Goal: Book appointment/travel/reservation

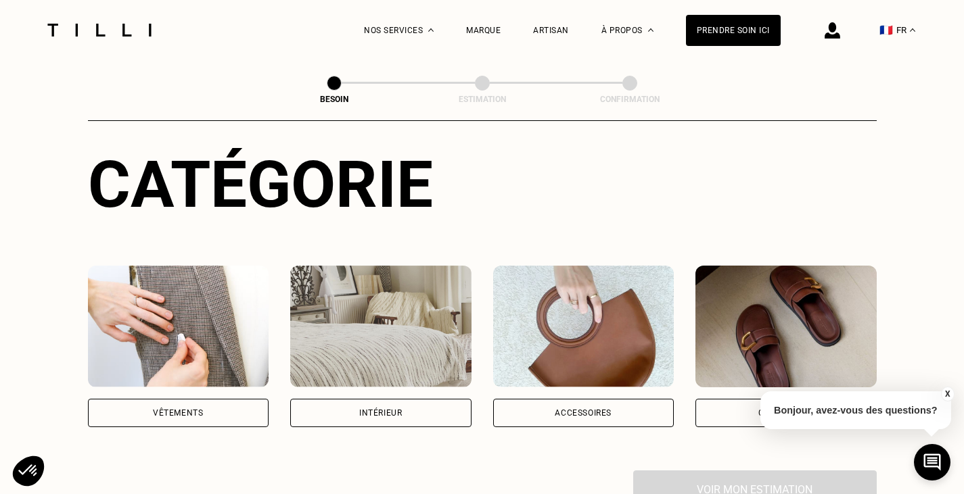
scroll to position [203, 0]
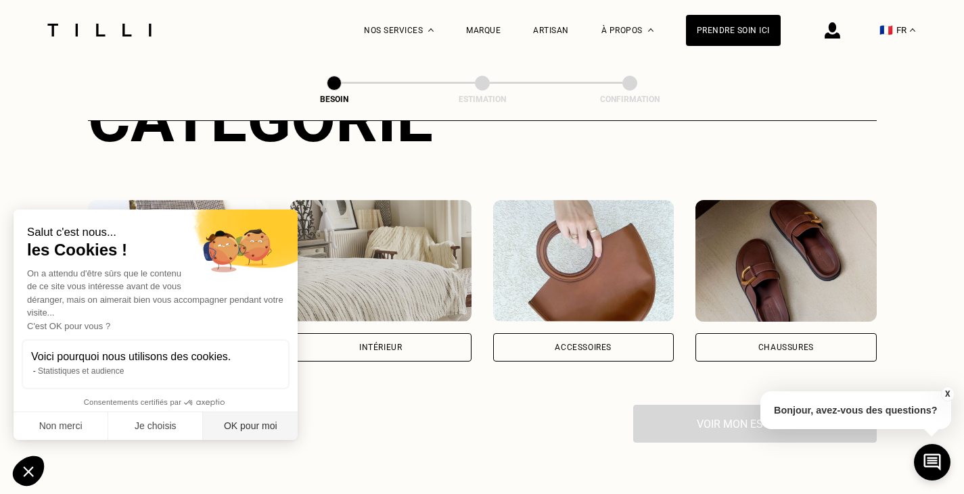
click at [270, 430] on button "OK pour moi" at bounding box center [250, 427] width 95 height 28
click at [198, 344] on div "Vêtements" at bounding box center [178, 348] width 50 height 8
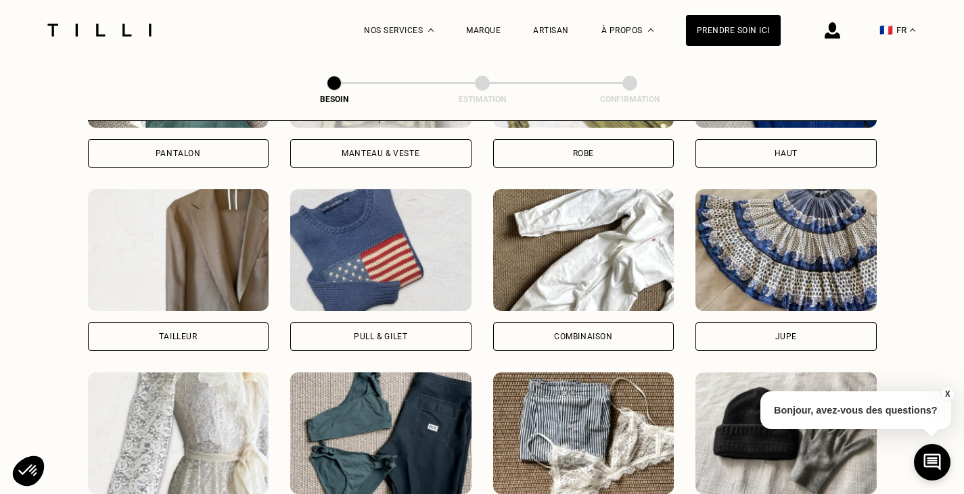
scroll to position [781, 0]
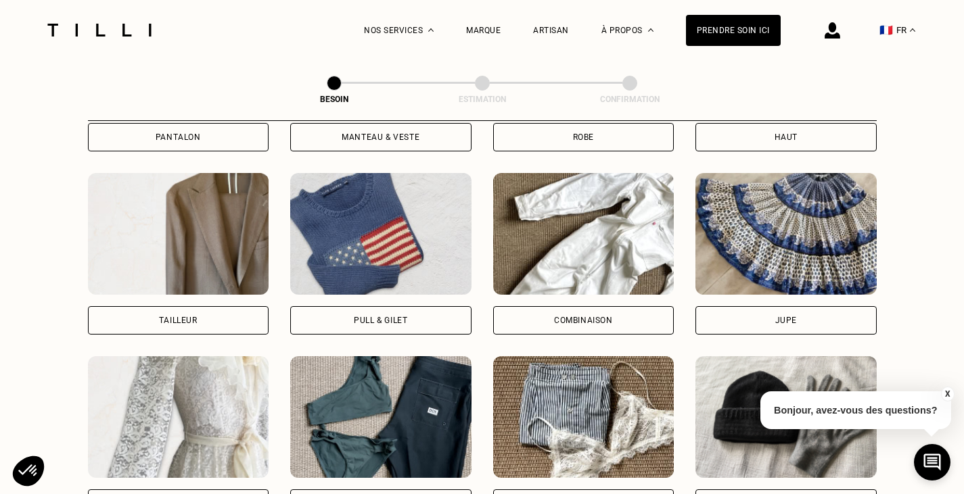
click at [382, 317] on div "Pull & gilet" at bounding box center [380, 321] width 53 height 8
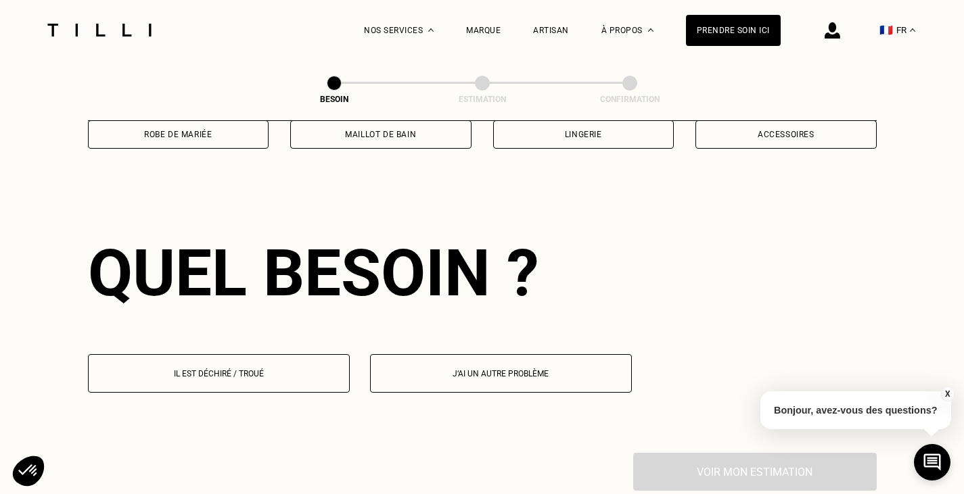
scroll to position [1178, 0]
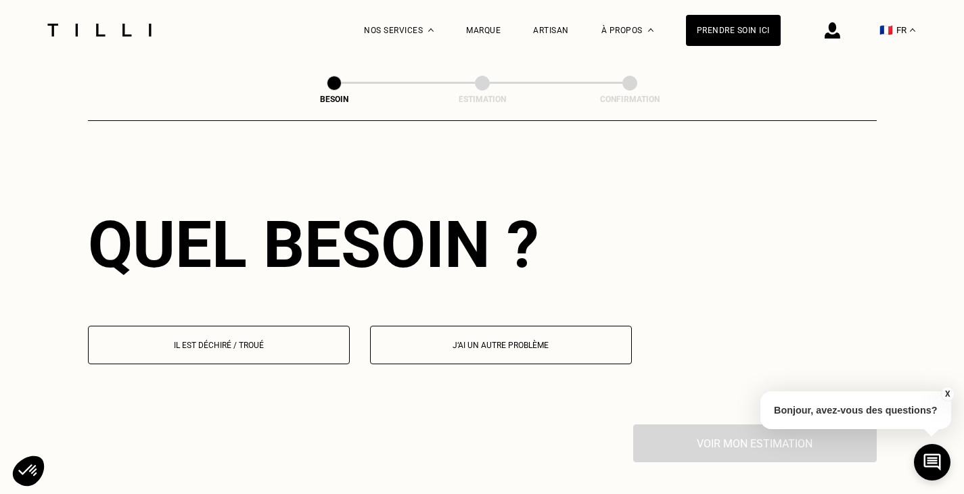
click at [267, 341] on p "Il est déchiré / troué" at bounding box center [218, 345] width 247 height 9
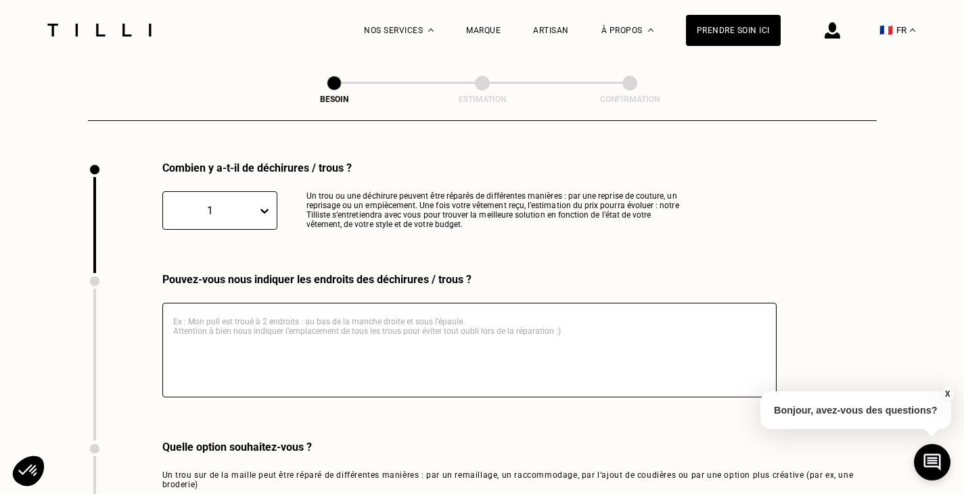
scroll to position [1509, 0]
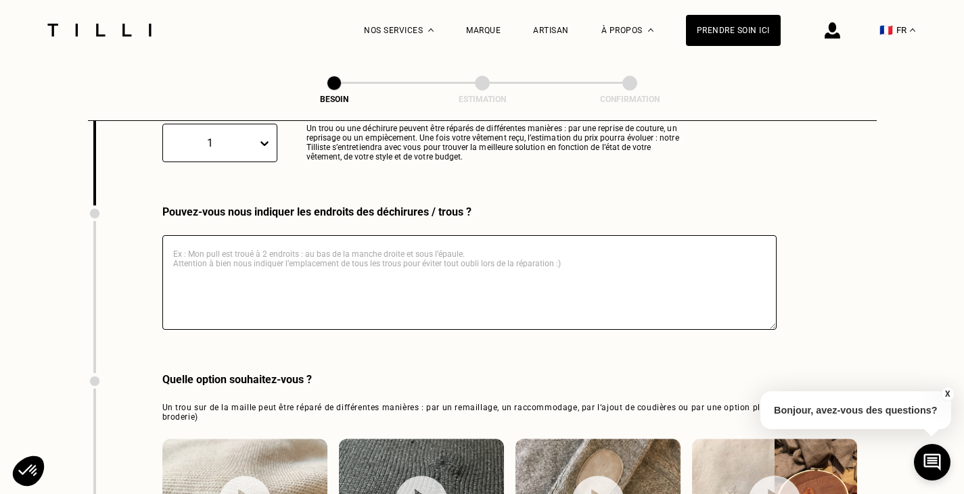
click at [309, 269] on textarea at bounding box center [469, 282] width 614 height 95
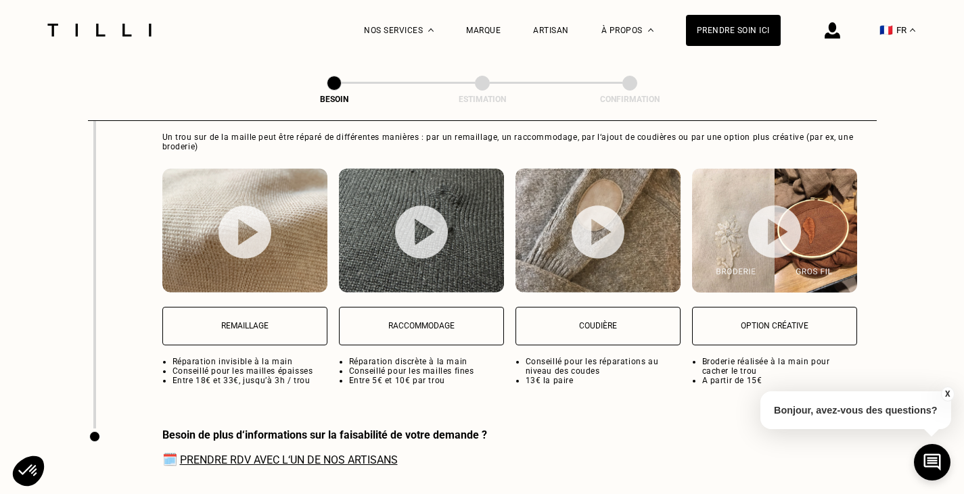
scroll to position [1712, 0]
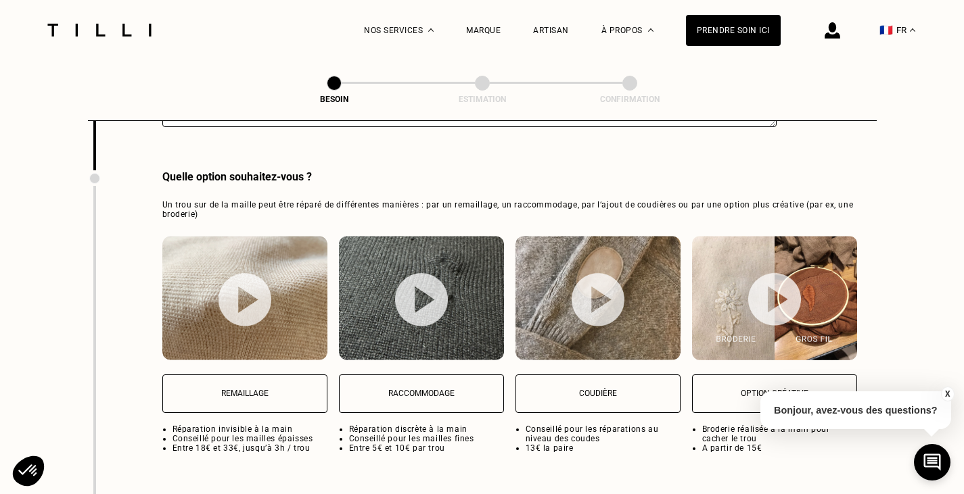
type textarea "Petit trou sur la face avant du pull"
click at [252, 292] on img at bounding box center [244, 299] width 53 height 53
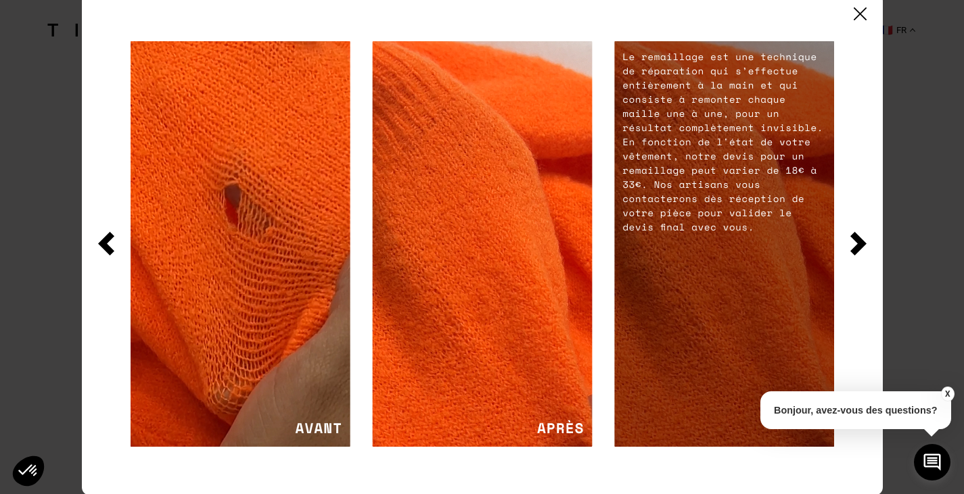
scroll to position [4, 0]
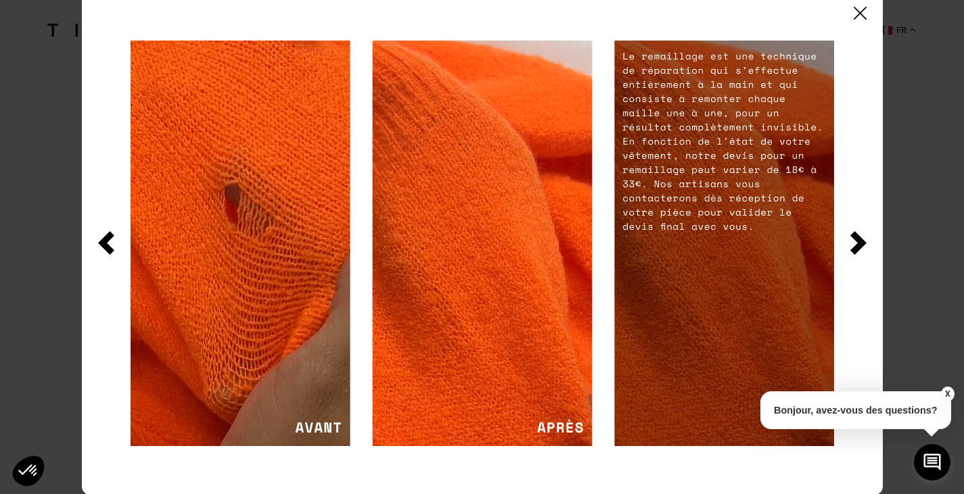
click at [864, 10] on img at bounding box center [860, 13] width 13 height 13
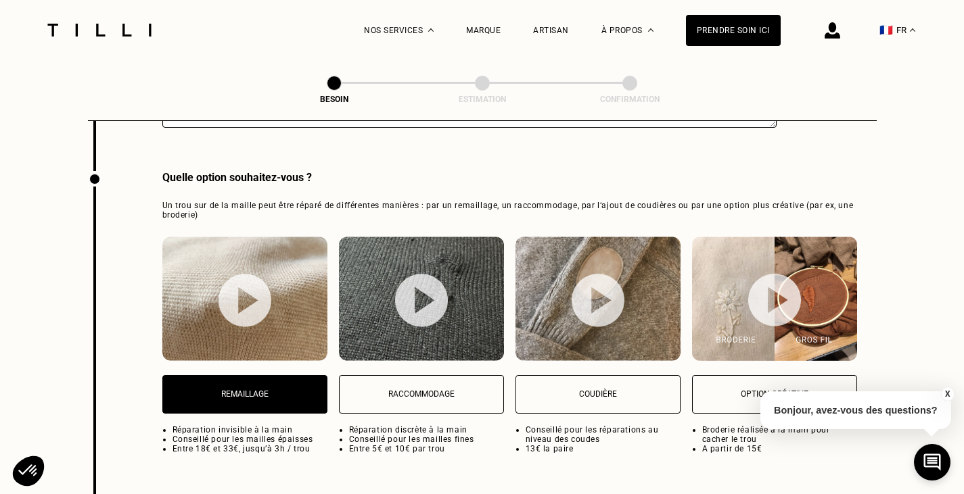
scroll to position [1711, 0]
click at [419, 390] on p "Raccommodage" at bounding box center [421, 394] width 150 height 9
select select "FR"
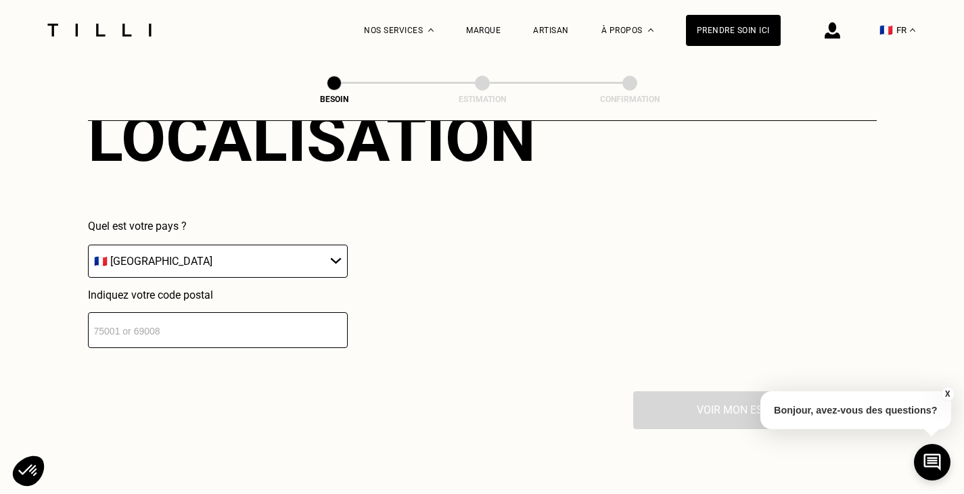
scroll to position [2320, 0]
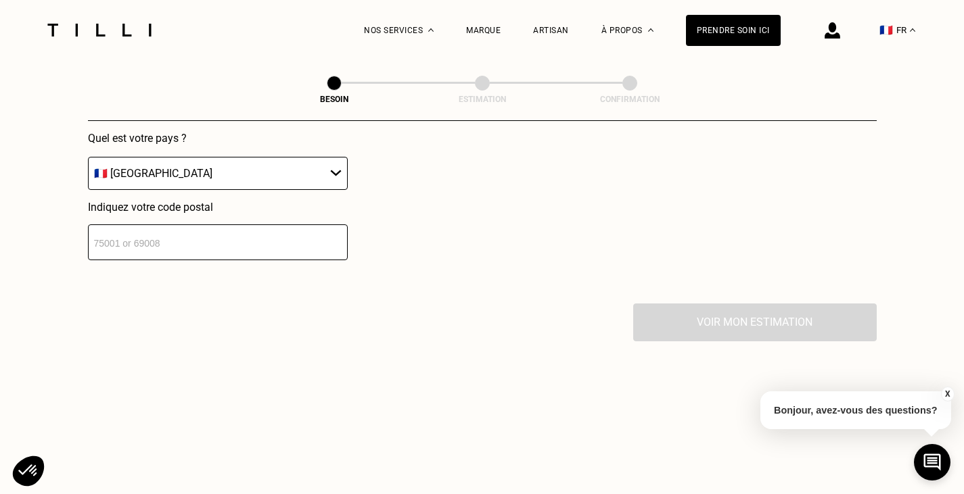
click at [189, 246] on input "number" at bounding box center [218, 243] width 260 height 36
type input "73000"
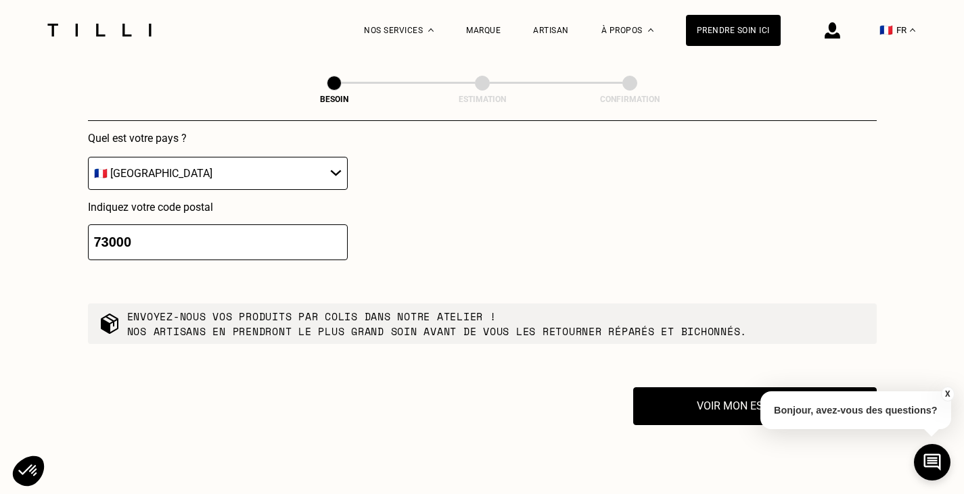
scroll to position [2388, 0]
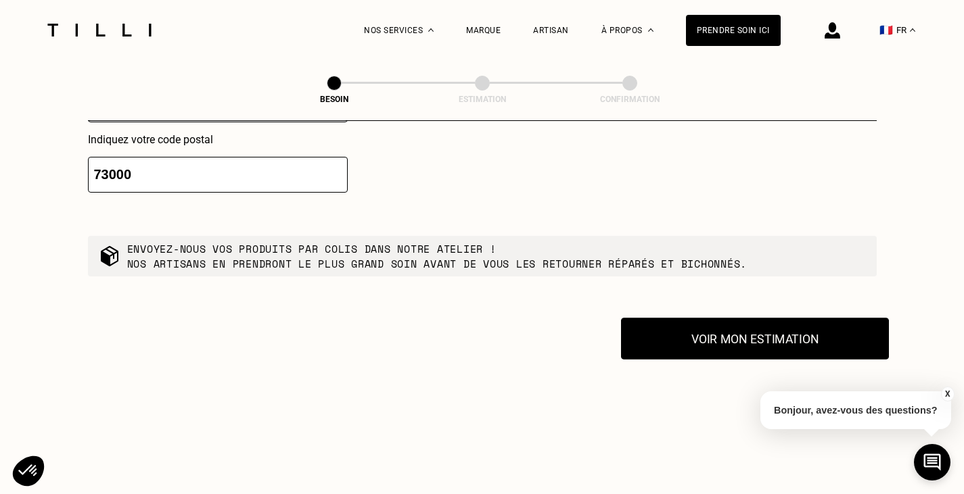
click at [775, 331] on button "Voir mon estimation" at bounding box center [755, 339] width 268 height 42
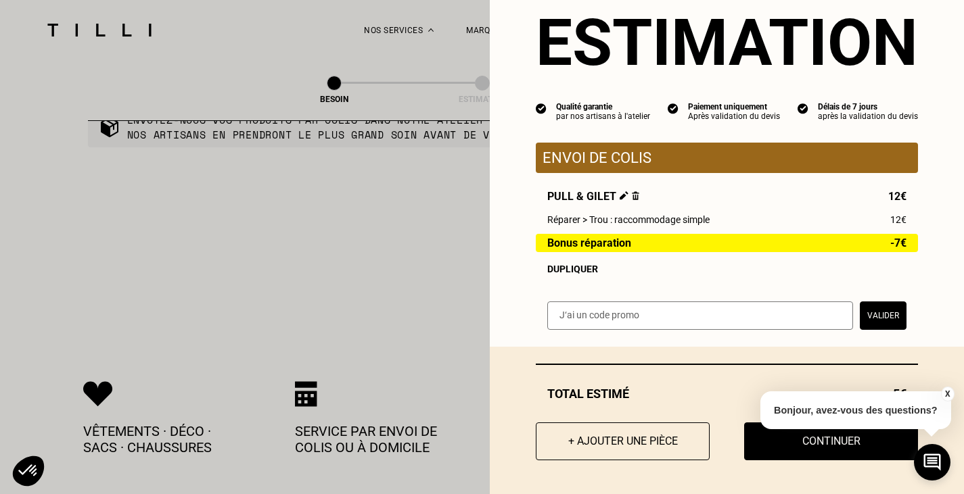
scroll to position [2591, 0]
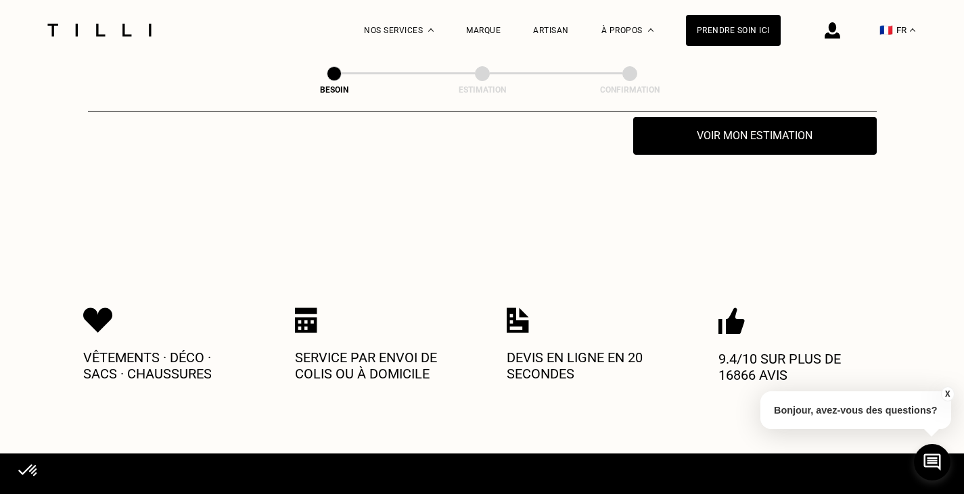
click at [947, 392] on button "X" at bounding box center [947, 394] width 14 height 15
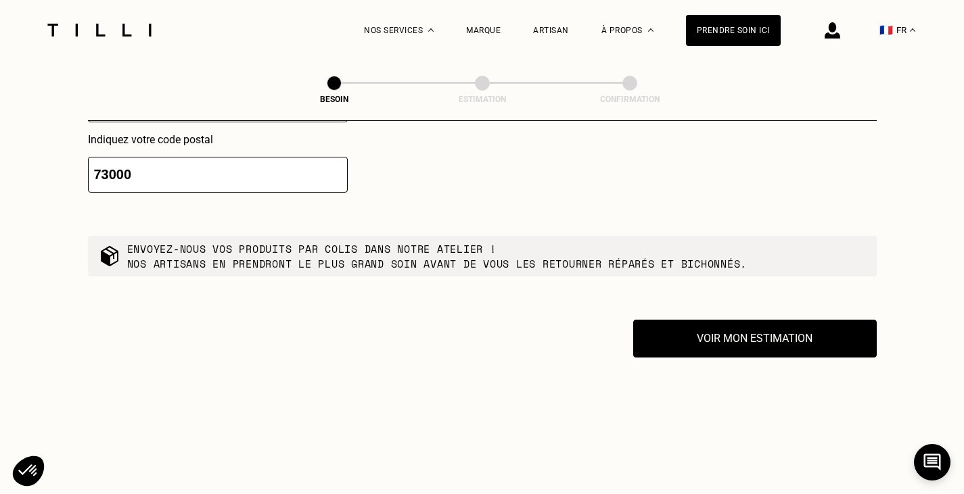
scroll to position [2388, 0]
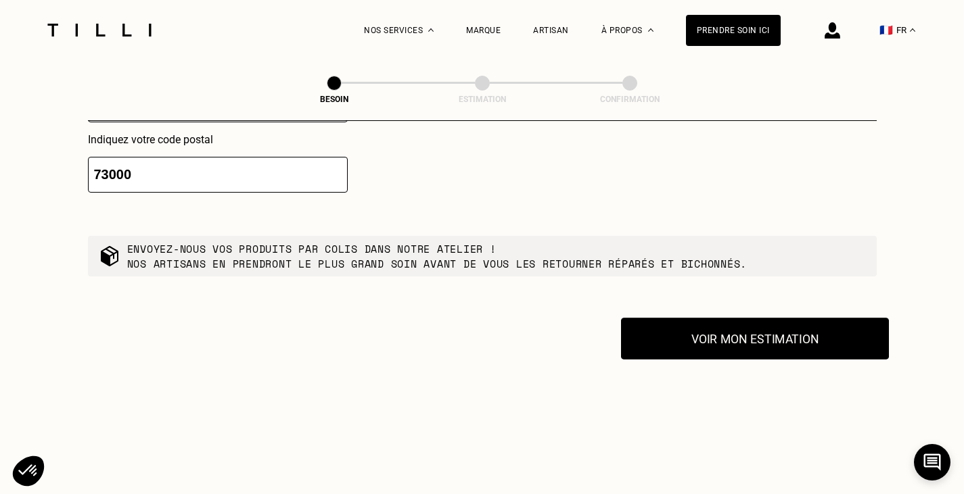
click at [765, 333] on button "Voir mon estimation" at bounding box center [755, 339] width 268 height 42
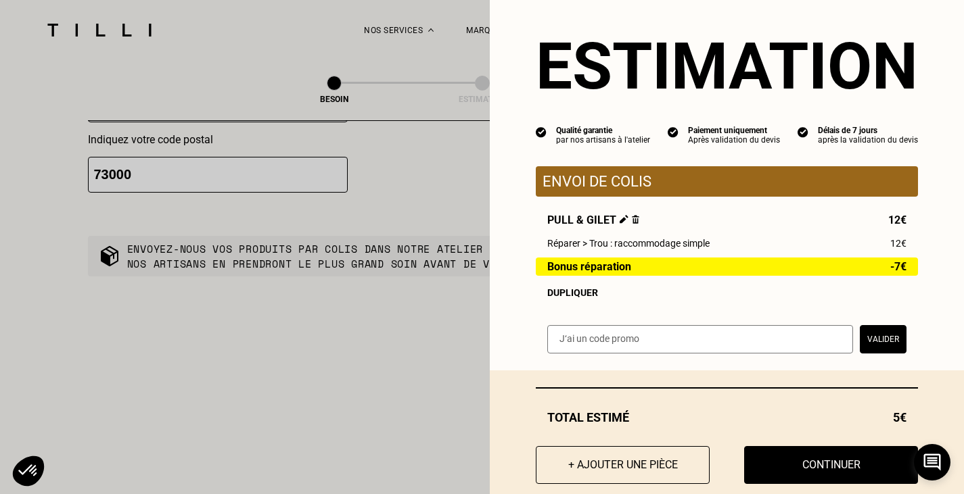
scroll to position [0, 0]
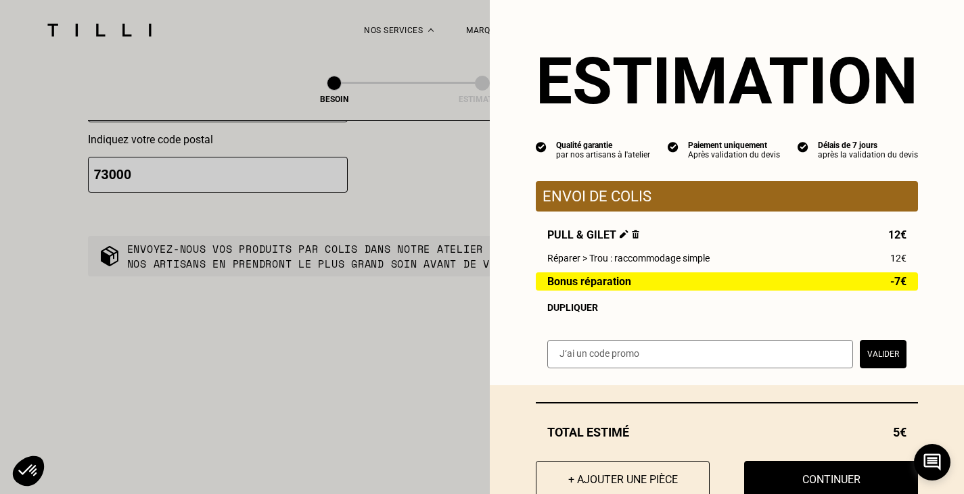
drag, startPoint x: 195, startPoint y: 471, endPoint x: 200, endPoint y: 451, distance: 20.8
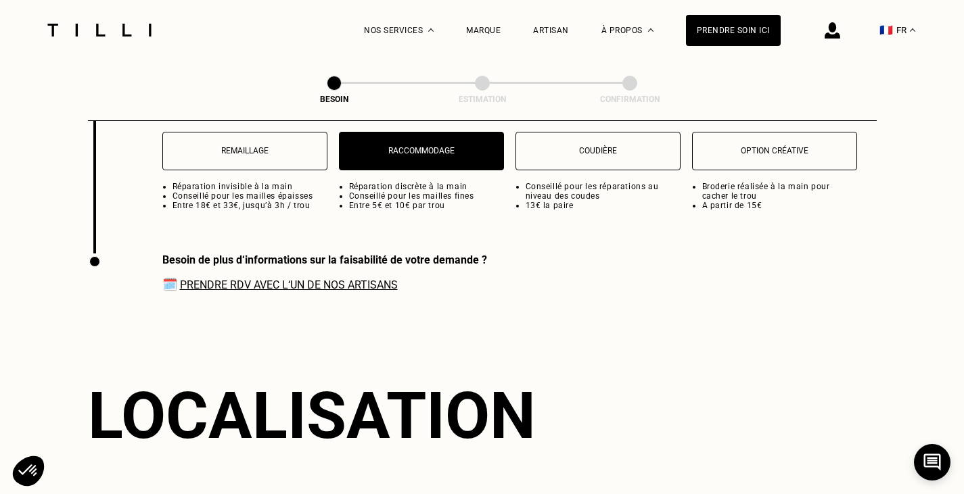
scroll to position [1847, 0]
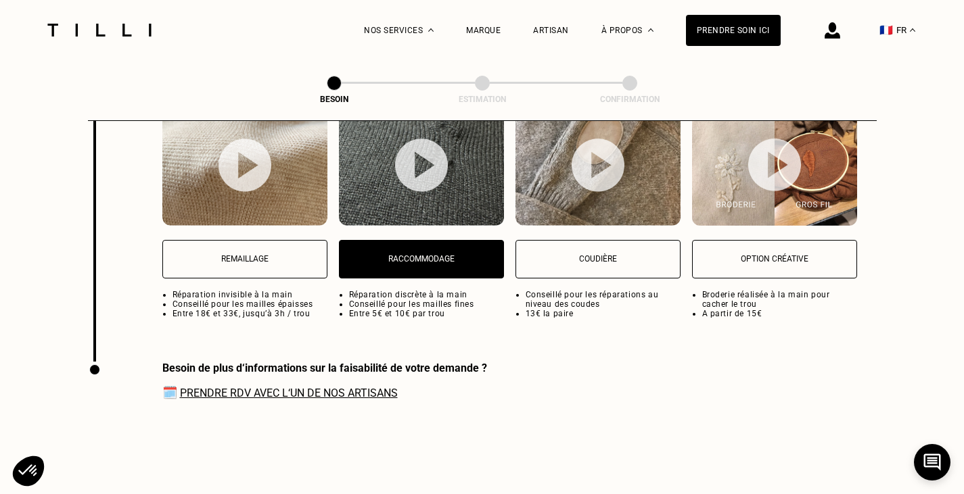
click at [270, 254] on p "Remaillage" at bounding box center [245, 258] width 150 height 9
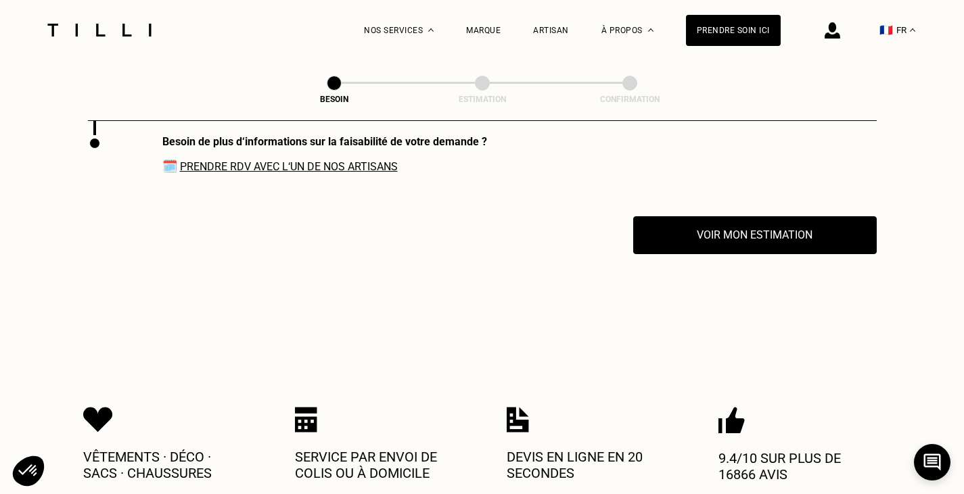
scroll to position [2050, 0]
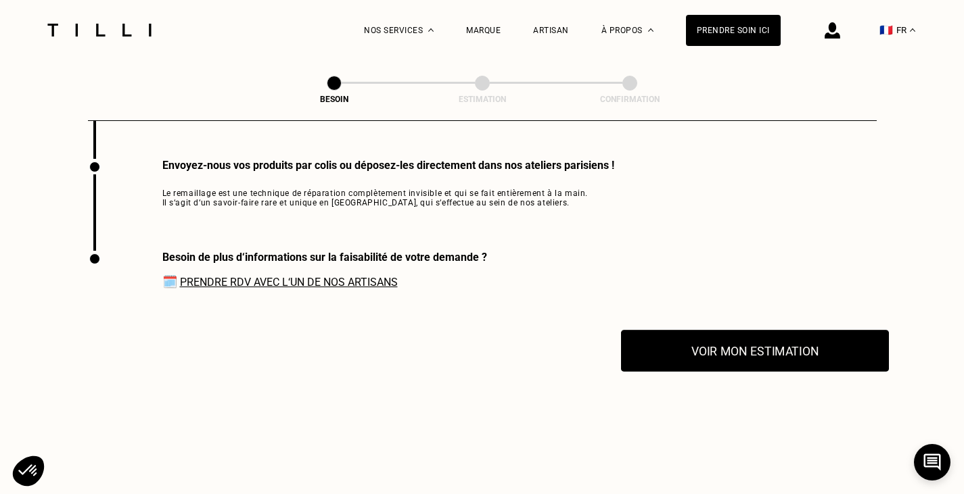
click at [754, 344] on button "Voir mon estimation" at bounding box center [755, 351] width 268 height 42
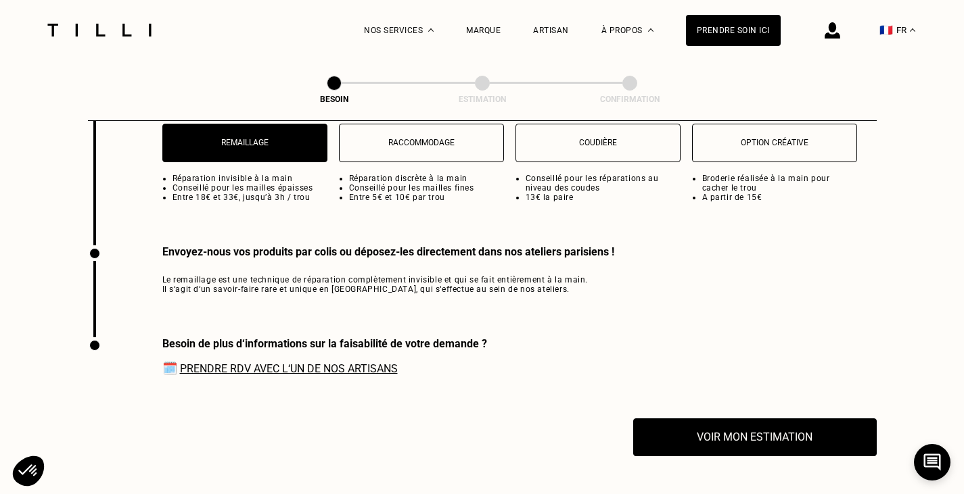
scroll to position [1847, 0]
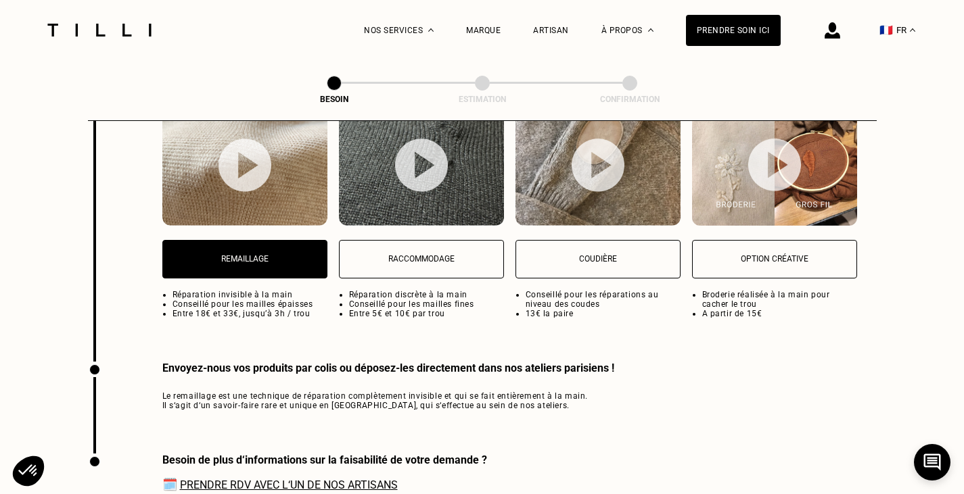
click at [445, 241] on button "Raccommodage" at bounding box center [421, 259] width 165 height 39
select select "FR"
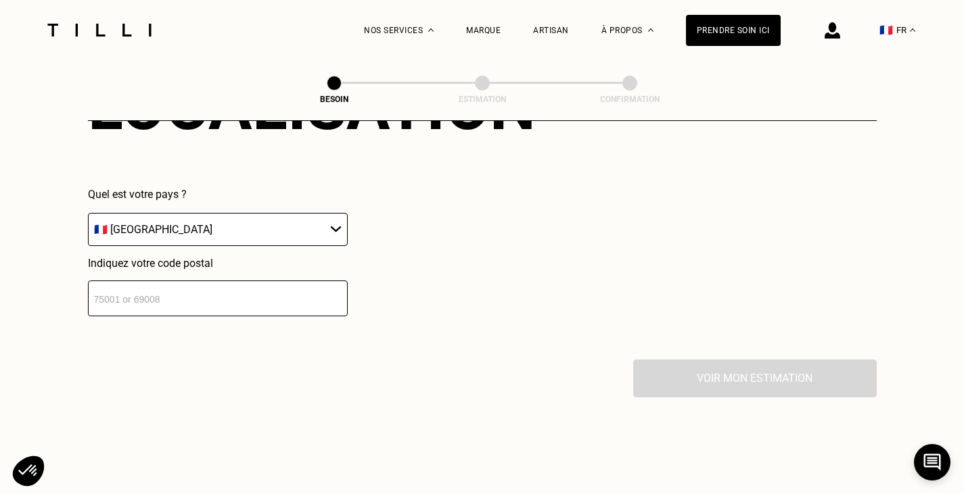
scroll to position [2309, 0]
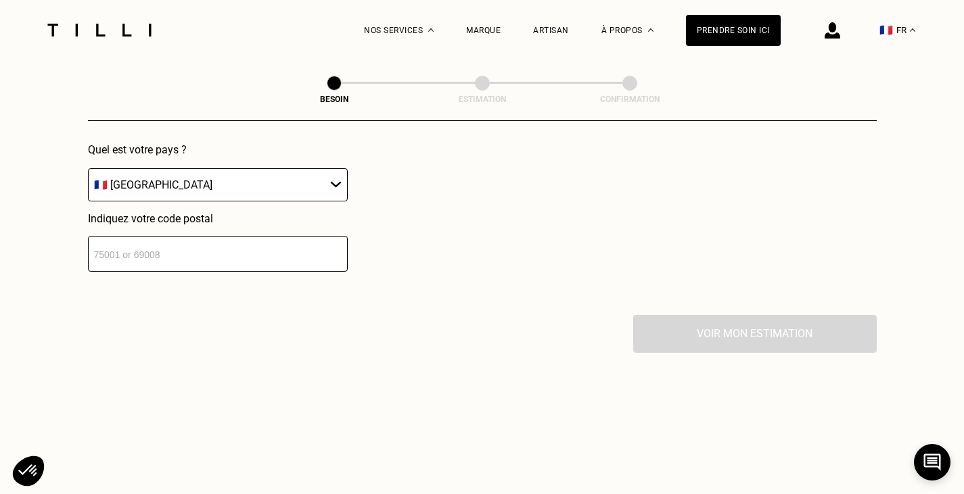
click at [272, 262] on input "number" at bounding box center [218, 254] width 260 height 36
type input "73000"
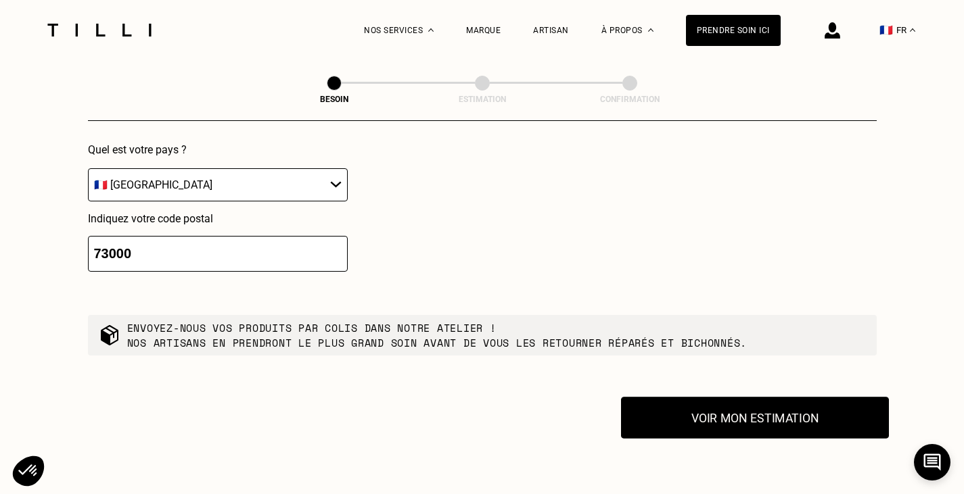
click at [783, 412] on button "Voir mon estimation" at bounding box center [755, 418] width 268 height 42
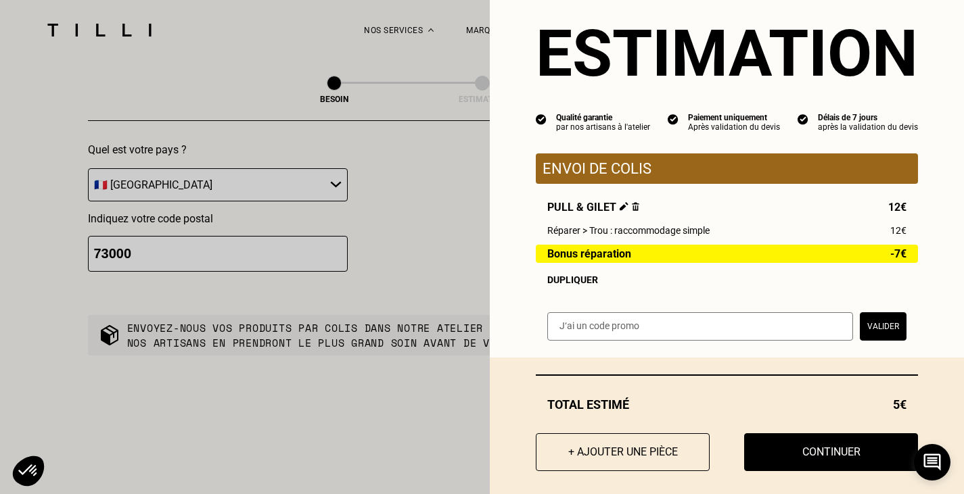
scroll to position [43, 0]
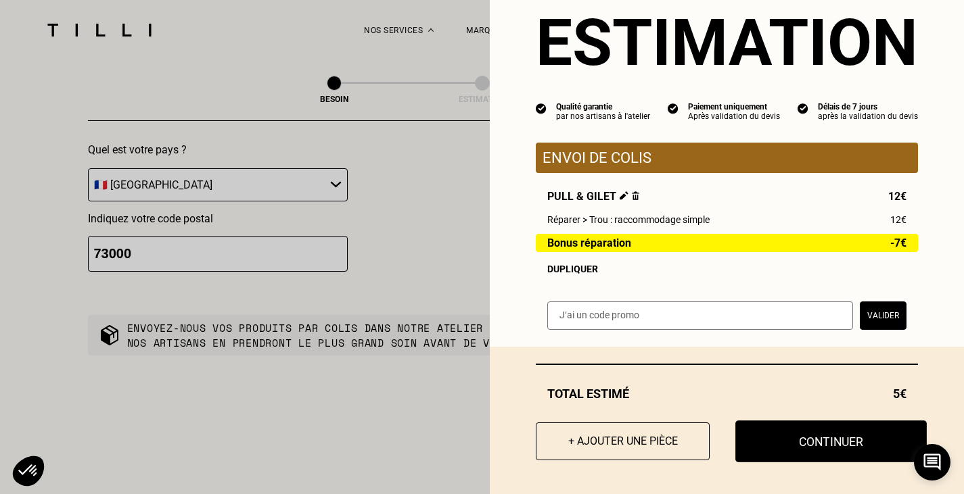
click at [799, 442] on button "Continuer" at bounding box center [830, 442] width 191 height 42
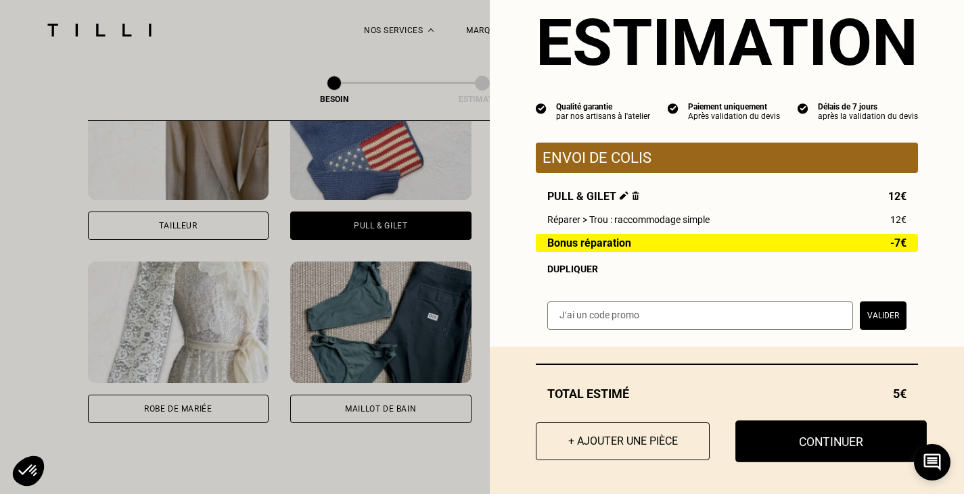
scroll to position [5, 0]
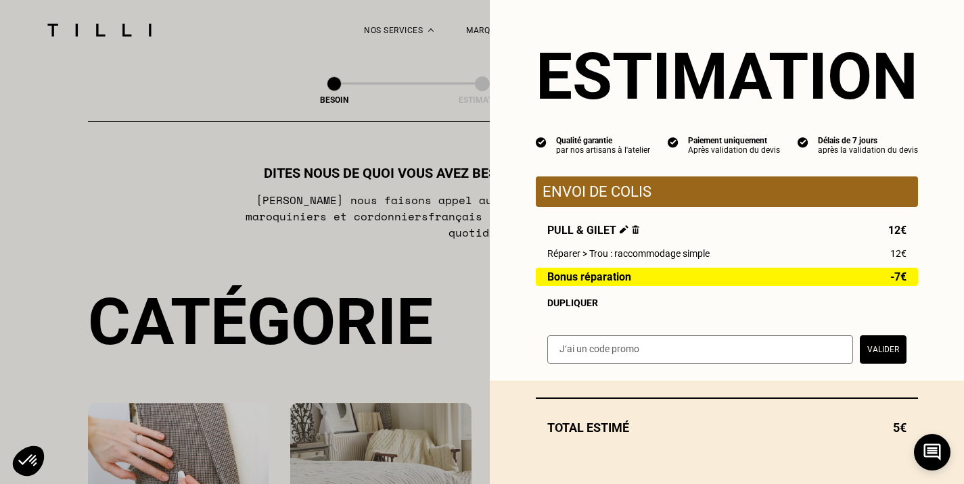
select select "FR"
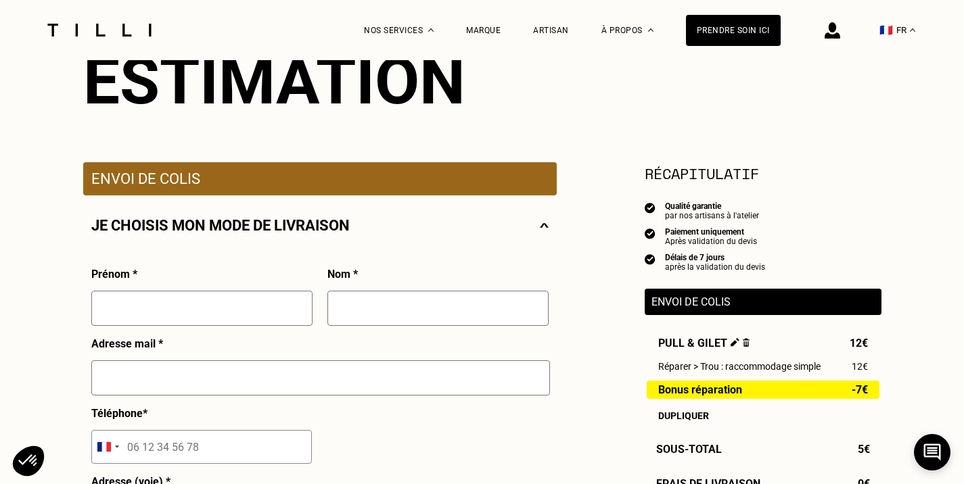
scroll to position [203, 0]
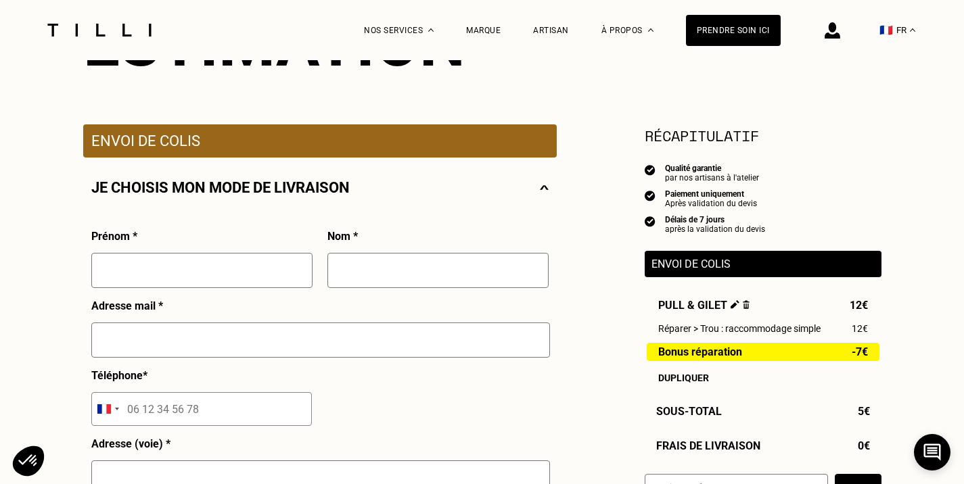
click at [175, 277] on input "text" at bounding box center [201, 270] width 221 height 35
type input "[PERSON_NAME]"
type input "Delorme"
type input "06 62 90 16 63"
type input "[STREET_ADDRESS]"
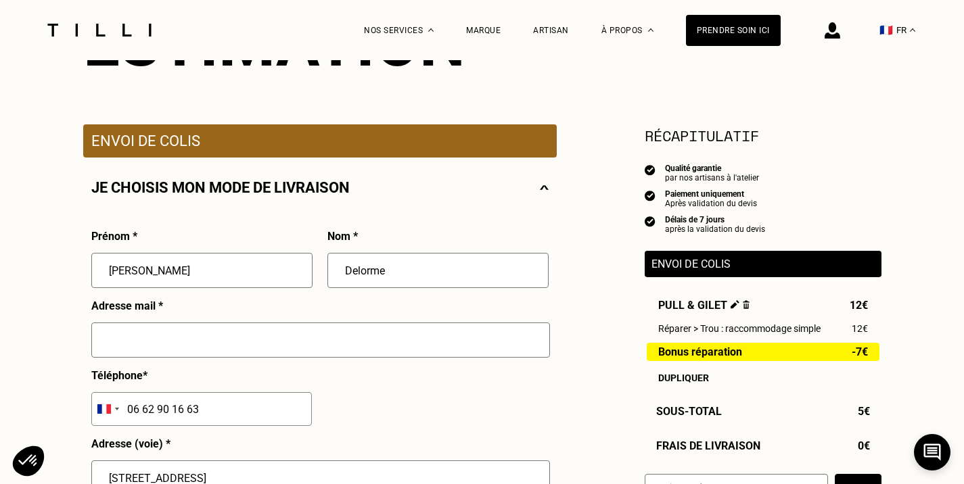
type input "Barberaz"
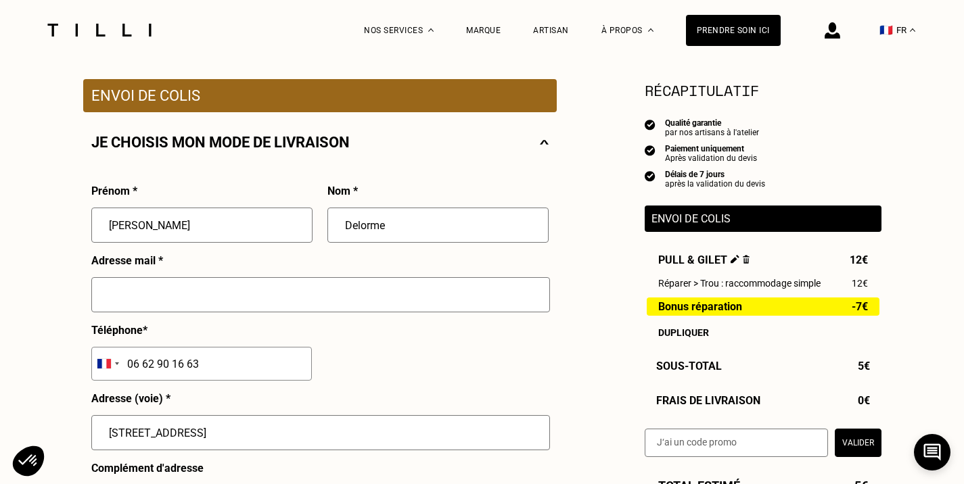
scroll to position [338, 0]
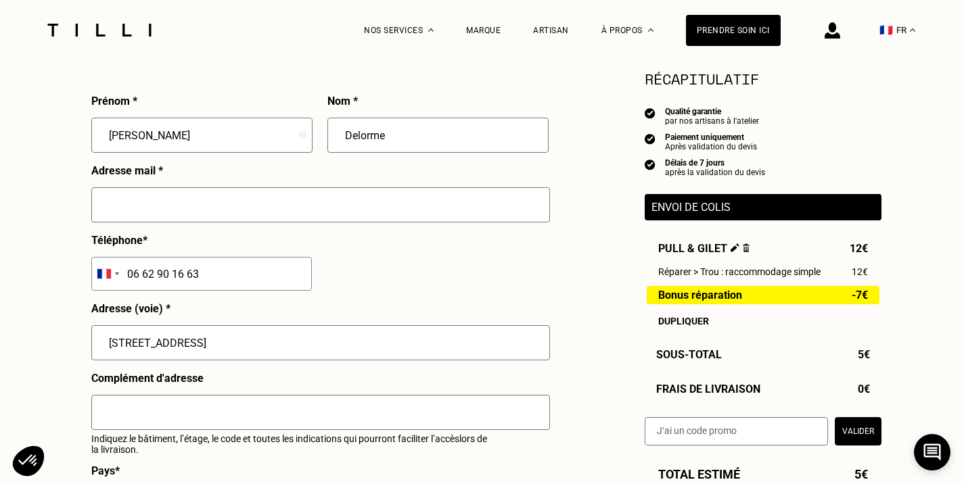
click at [153, 194] on input "text" at bounding box center [320, 204] width 459 height 35
type input "[EMAIL_ADDRESS][DOMAIN_NAME]"
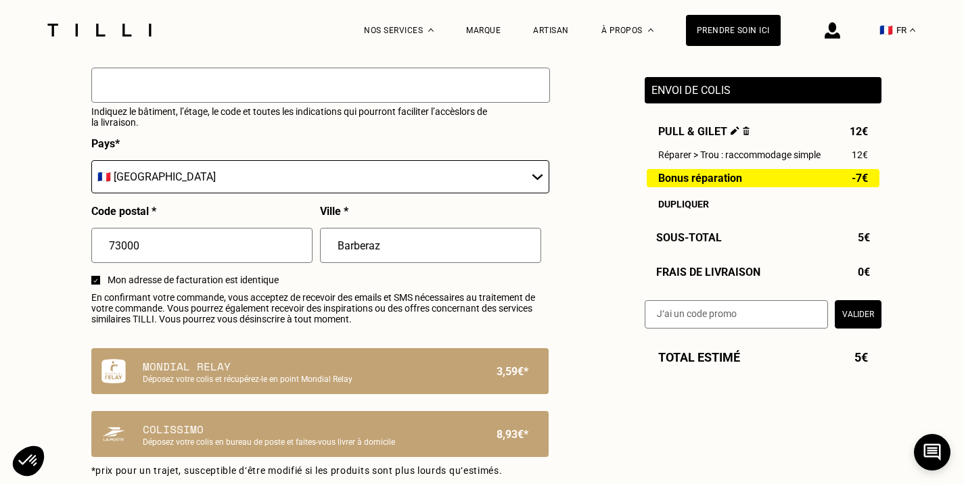
scroll to position [744, 0]
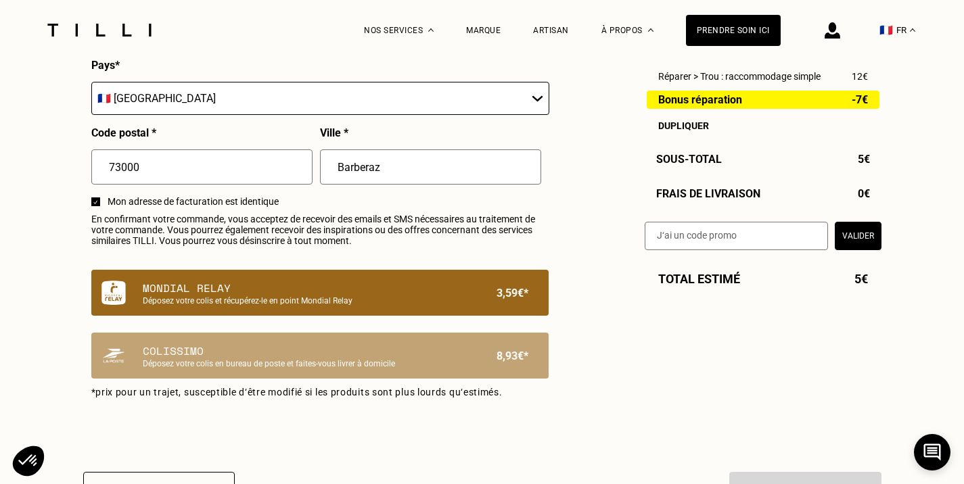
click at [291, 306] on p "Déposez votre colis et récupérez-le en point Mondial Relay" at bounding box center [297, 300] width 308 height 9
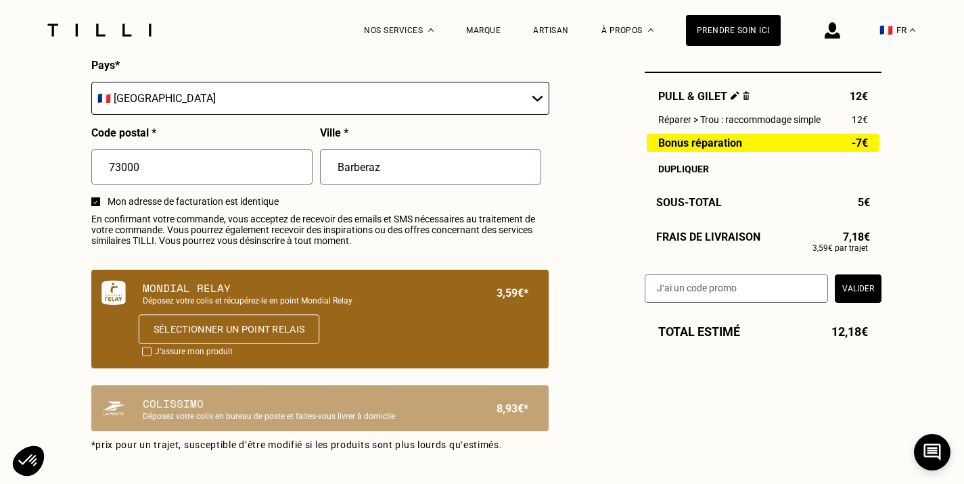
click at [246, 344] on button "Sélectionner un point relais" at bounding box center [228, 330] width 181 height 30
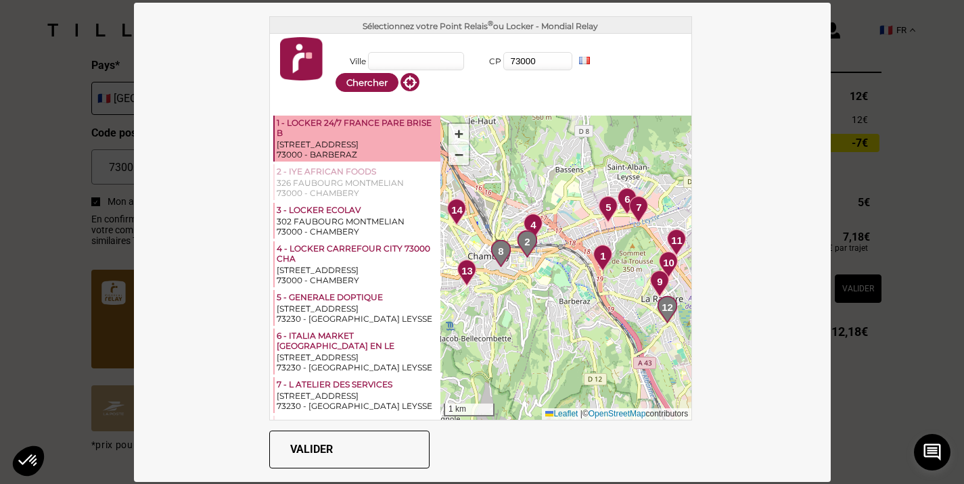
click at [338, 127] on div "1 - LOCKER 24/7 FRANCE PARE BRISE B" at bounding box center [358, 129] width 162 height 22
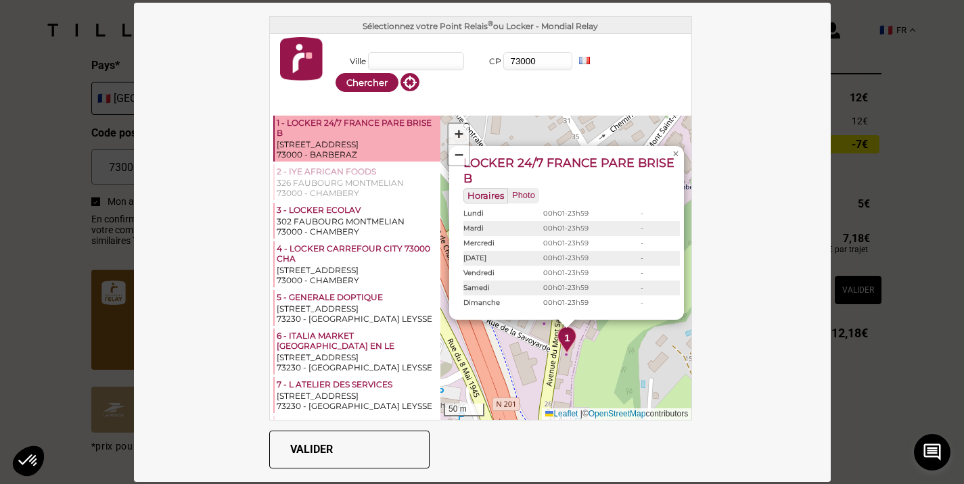
click at [354, 450] on button "Valider" at bounding box center [349, 450] width 160 height 38
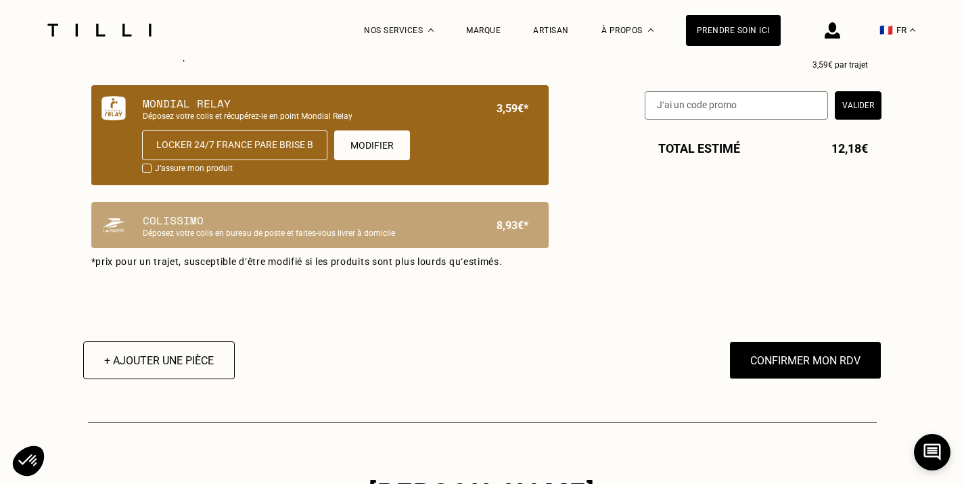
scroll to position [947, 0]
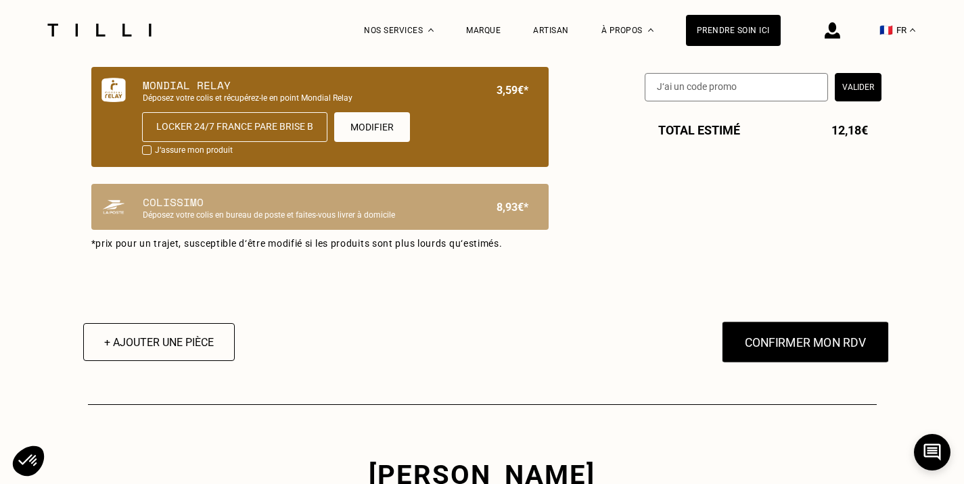
click at [811, 354] on button "Confirmer mon RDV" at bounding box center [805, 342] width 168 height 42
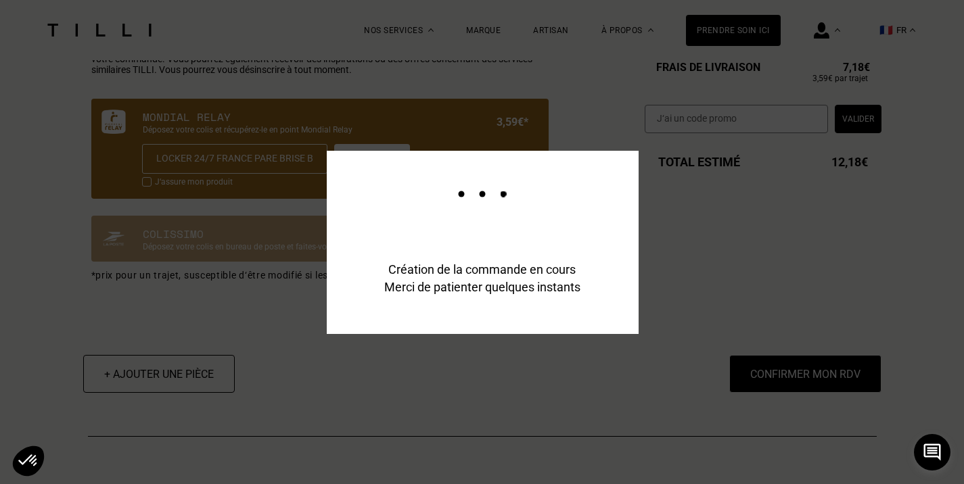
scroll to position [980, 0]
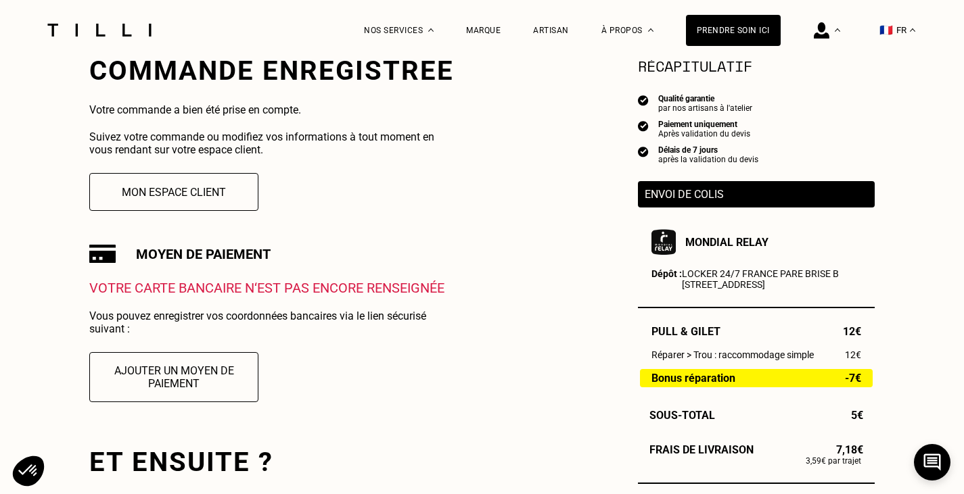
scroll to position [271, 0]
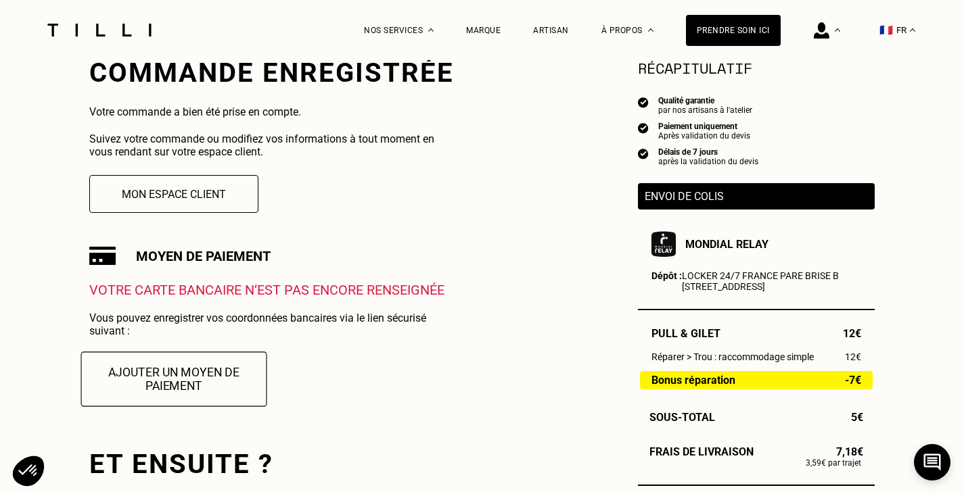
click at [178, 362] on button "Ajouter un moyen de paiement" at bounding box center [174, 379] width 186 height 55
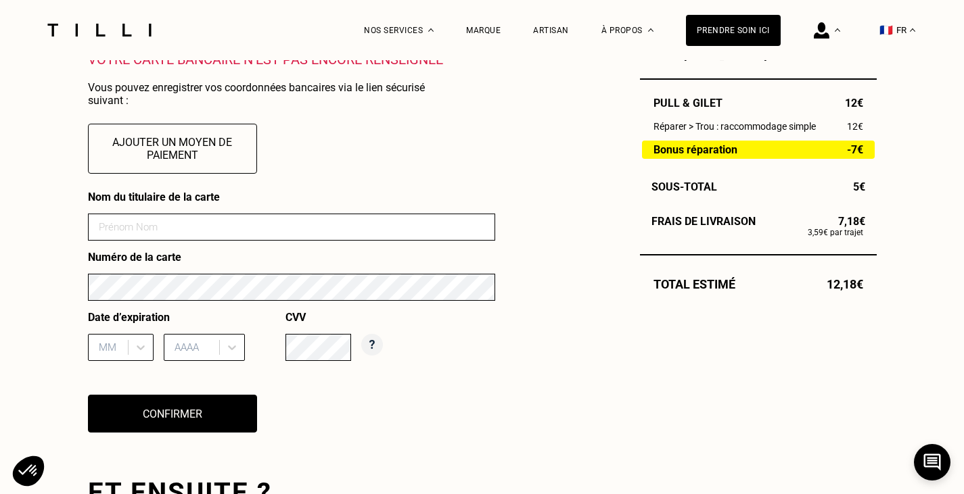
scroll to position [541, 0]
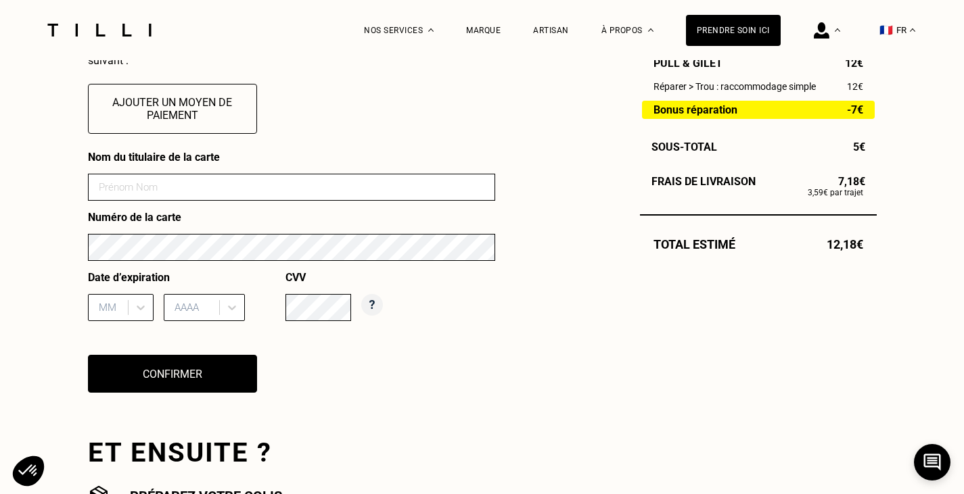
click at [191, 187] on input at bounding box center [291, 187] width 407 height 27
click at [479, 195] on input at bounding box center [291, 187] width 407 height 27
click at [250, 188] on input at bounding box center [291, 187] width 407 height 27
type input "[PERSON_NAME]"
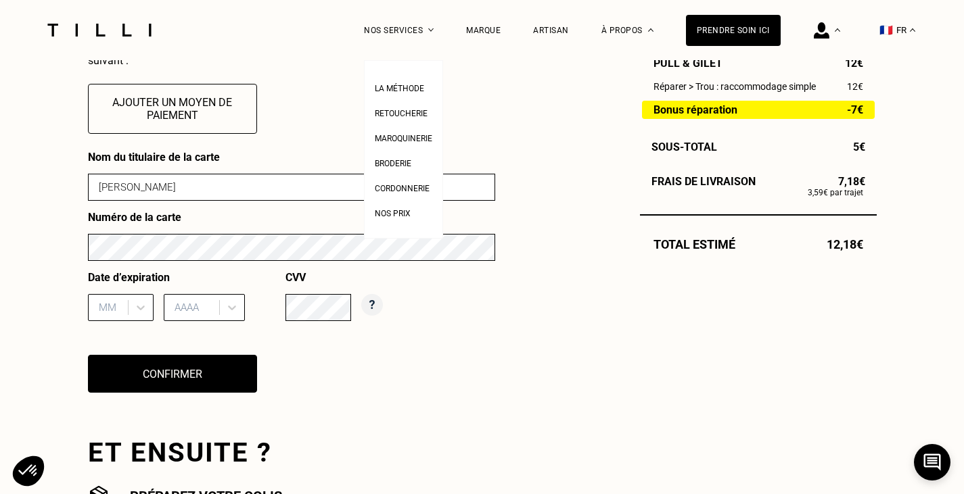
click at [424, 68] on ul "La Méthode Retoucherie Maroquinerie Broderie Cordonnerie Nos prix" at bounding box center [403, 149] width 79 height 179
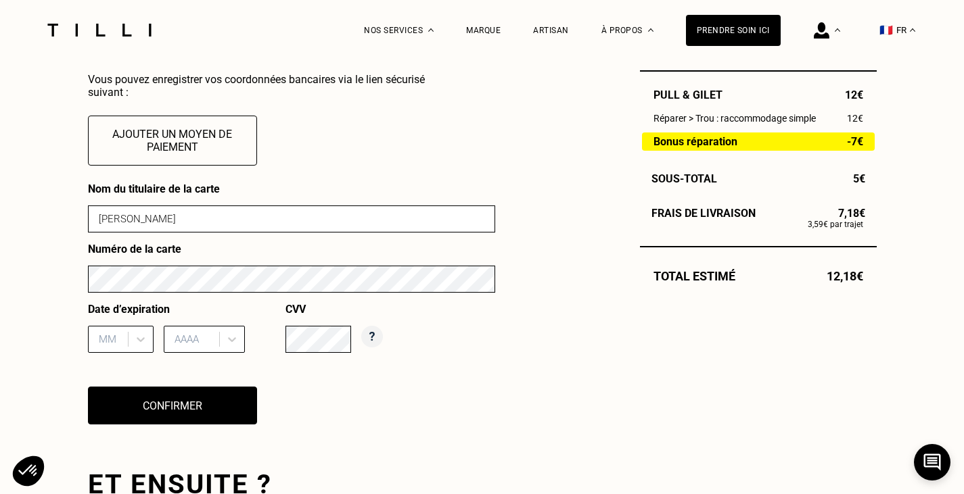
scroll to position [338, 0]
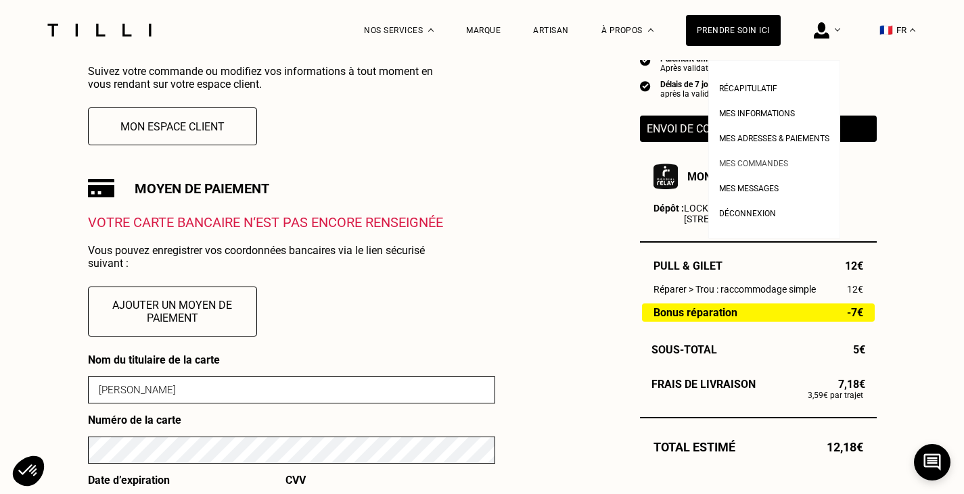
click at [766, 162] on span "Mes commandes" at bounding box center [753, 163] width 69 height 9
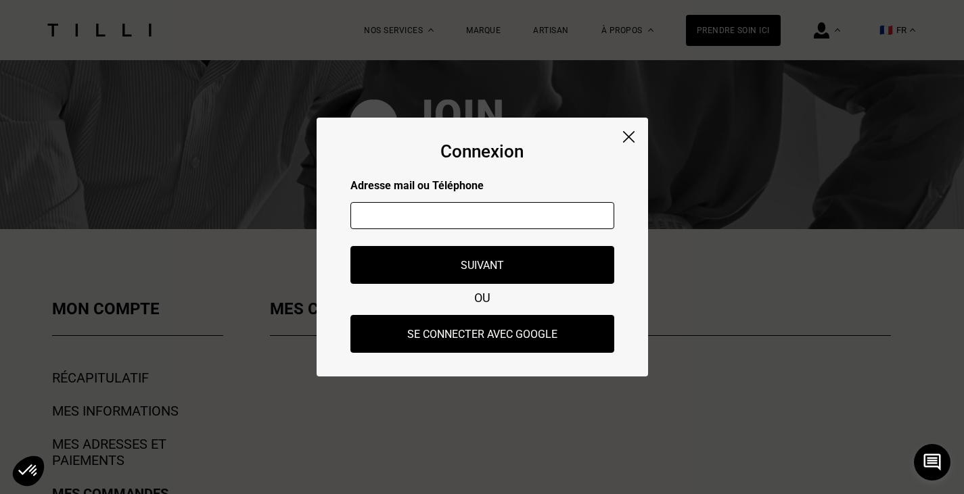
click at [478, 218] on input "text" at bounding box center [482, 215] width 264 height 27
type input "[EMAIL_ADDRESS][DOMAIN_NAME]"
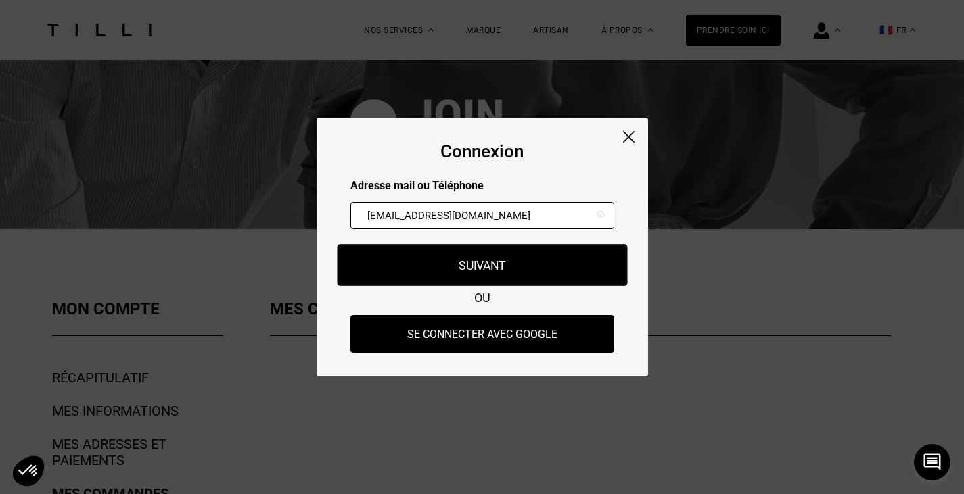
click at [471, 260] on button "Suivant" at bounding box center [482, 265] width 290 height 42
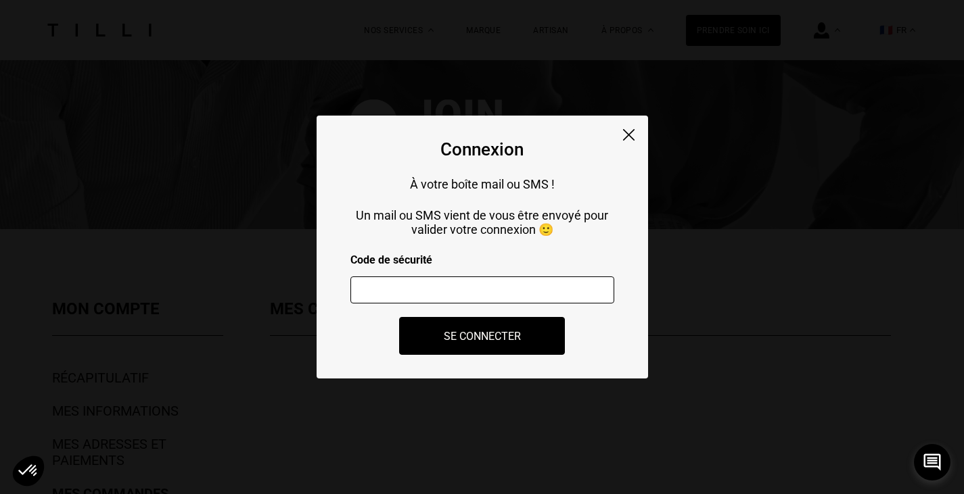
click at [438, 287] on input "number" at bounding box center [482, 290] width 264 height 27
click at [590, 293] on input "-1" at bounding box center [482, 290] width 264 height 27
click at [593, 295] on input "-2" at bounding box center [482, 290] width 264 height 27
click at [594, 288] on input "-1" at bounding box center [482, 290] width 264 height 27
click at [593, 288] on input "0" at bounding box center [482, 290] width 264 height 27
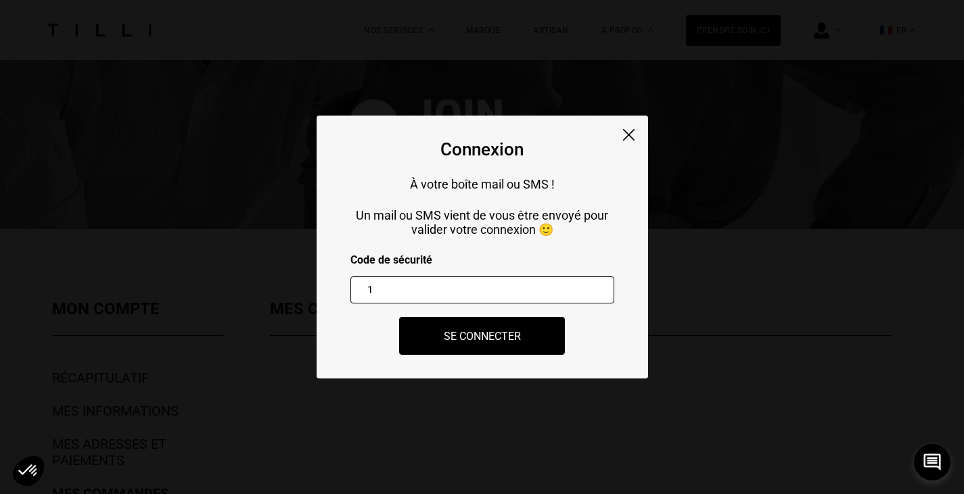
click at [592, 287] on input "1" at bounding box center [482, 290] width 264 height 27
click at [591, 294] on input "0" at bounding box center [482, 290] width 264 height 27
click at [554, 195] on div "Connexion À votre boîte mail ou SMS ! Un mail ou SMS vient de vous être envoyé …" at bounding box center [482, 247] width 331 height 263
click at [438, 196] on div "Connexion À votre boîte mail ou SMS ! Un mail ou SMS vient de vous être envoyé …" at bounding box center [482, 247] width 331 height 263
click at [445, 228] on p "Un mail ou SMS vient de vous être envoyé pour valider votre connexion 🙂" at bounding box center [482, 222] width 264 height 28
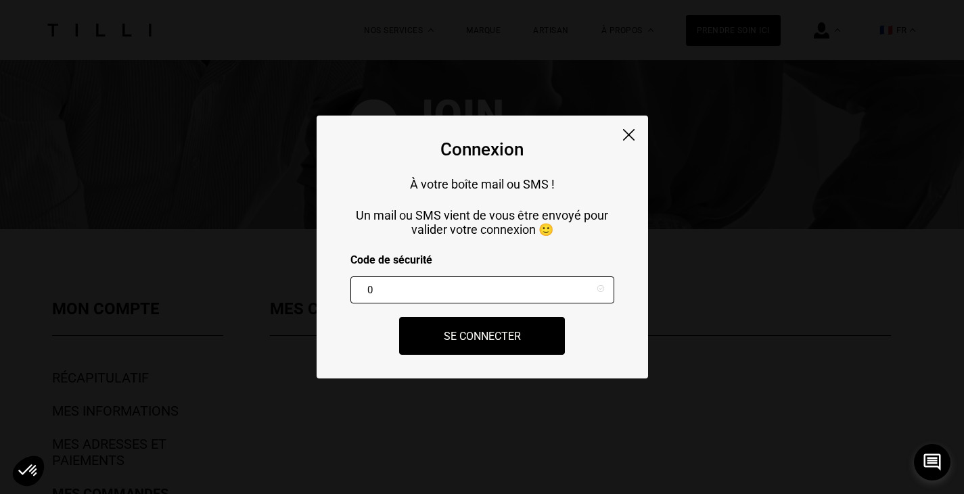
click at [424, 294] on input "0" at bounding box center [482, 290] width 264 height 27
type input "0"
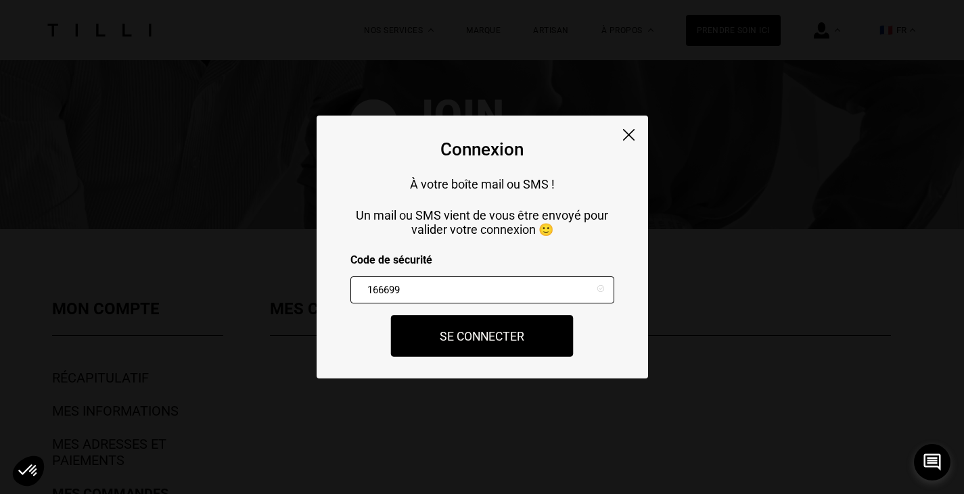
type input "166699"
click at [506, 338] on button "Se connecter" at bounding box center [482, 336] width 183 height 42
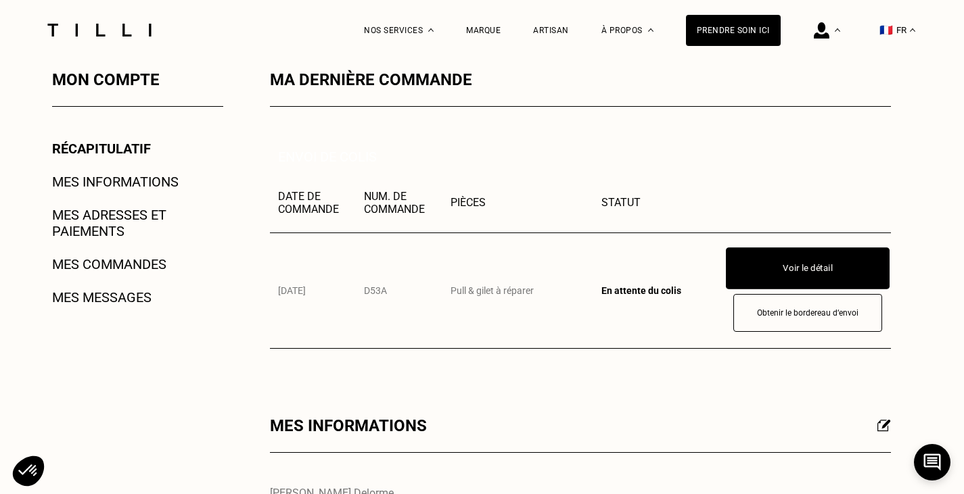
scroll to position [203, 0]
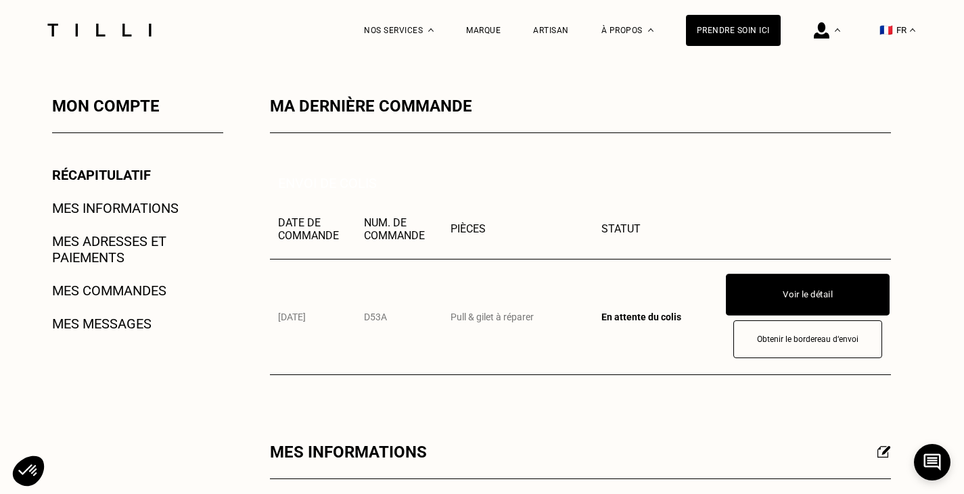
click at [820, 308] on button "Voir le détail" at bounding box center [808, 295] width 164 height 42
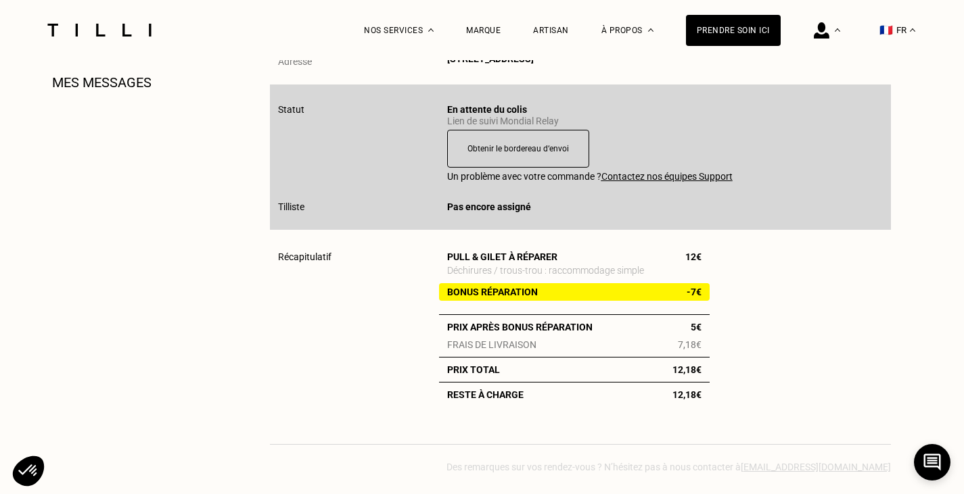
scroll to position [473, 0]
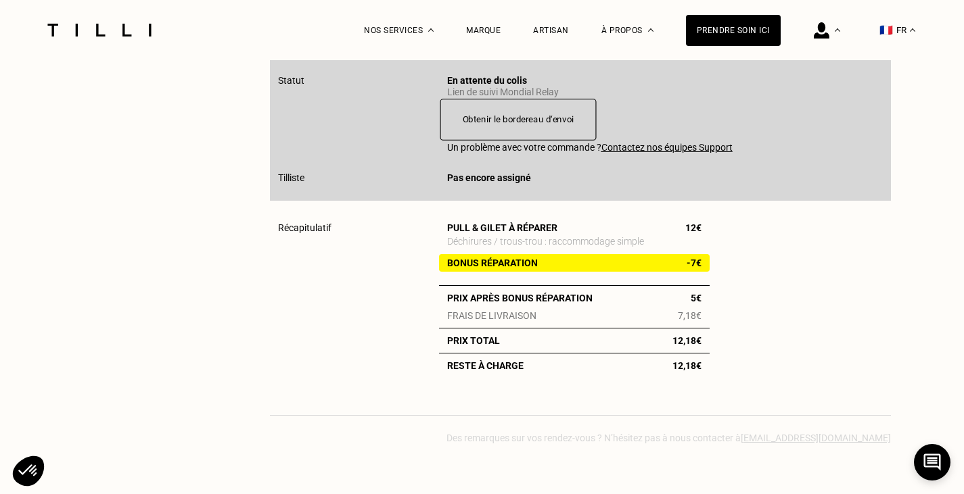
click at [510, 124] on button "Obtenir le bordereau d‘envoi" at bounding box center [518, 120] width 156 height 42
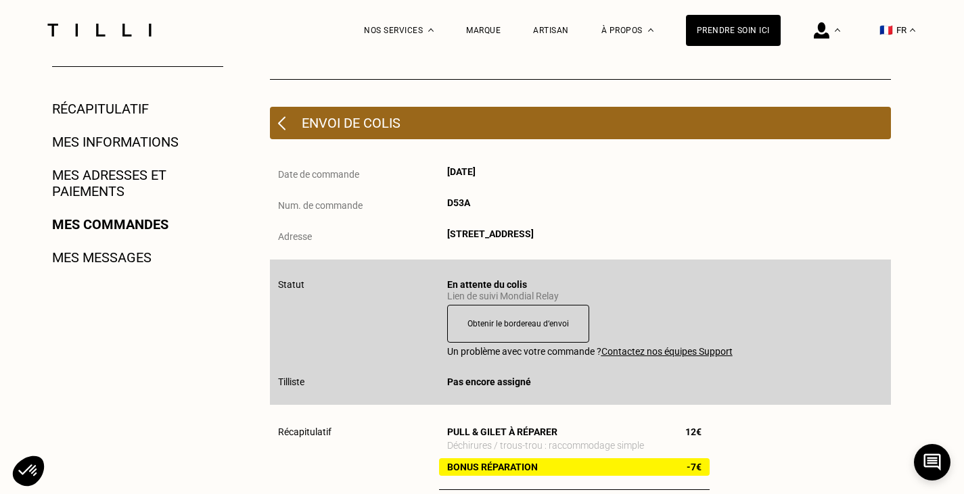
scroll to position [271, 0]
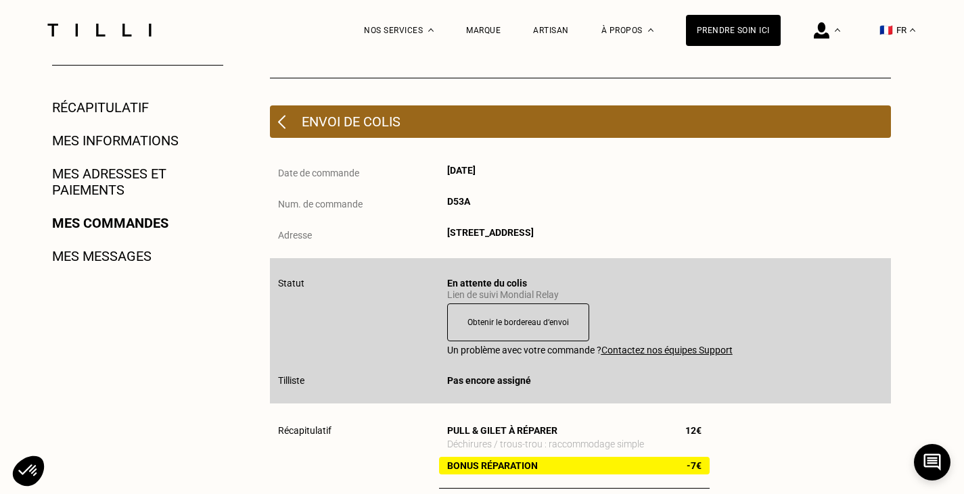
click at [106, 172] on link "Mes adresses et paiements" at bounding box center [137, 182] width 171 height 32
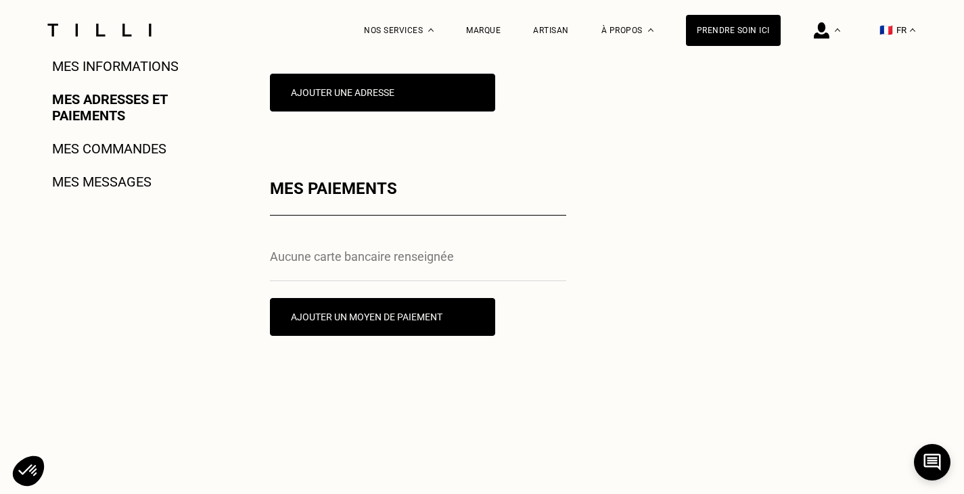
scroll to position [406, 0]
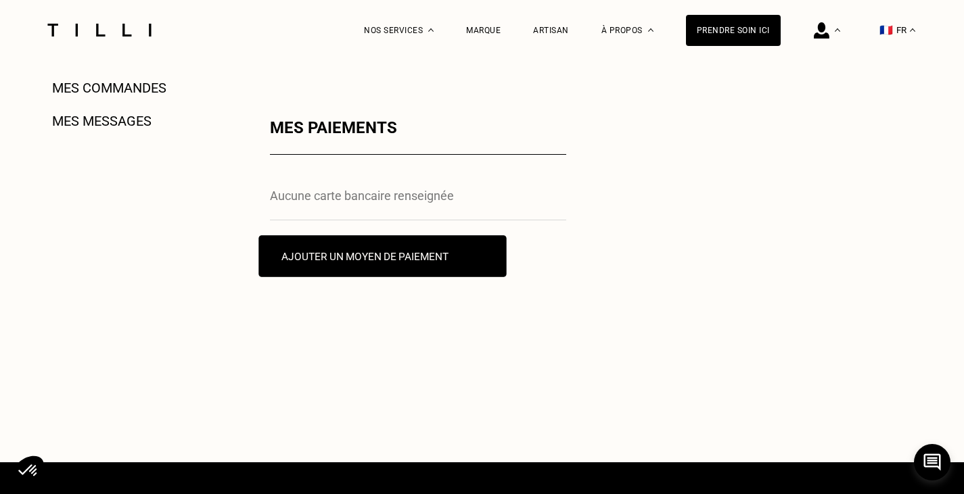
click at [396, 258] on button "Ajouter un moyen de paiement" at bounding box center [382, 256] width 248 height 42
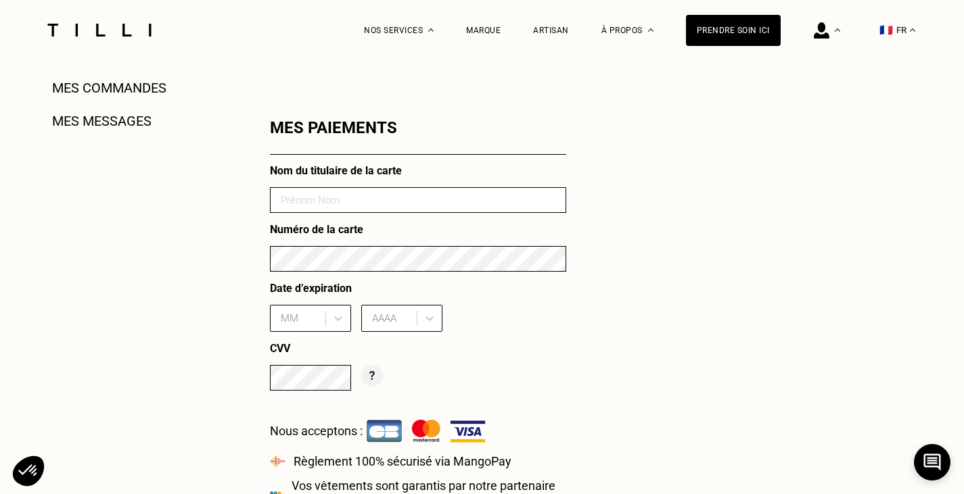
click at [332, 198] on input at bounding box center [418, 200] width 296 height 26
click at [317, 210] on input at bounding box center [418, 200] width 296 height 26
drag, startPoint x: 321, startPoint y: 210, endPoint x: 320, endPoint y: 197, distance: 13.6
click at [321, 208] on input "[PERSON_NAME]" at bounding box center [418, 200] width 296 height 26
type input "[PERSON_NAME]"
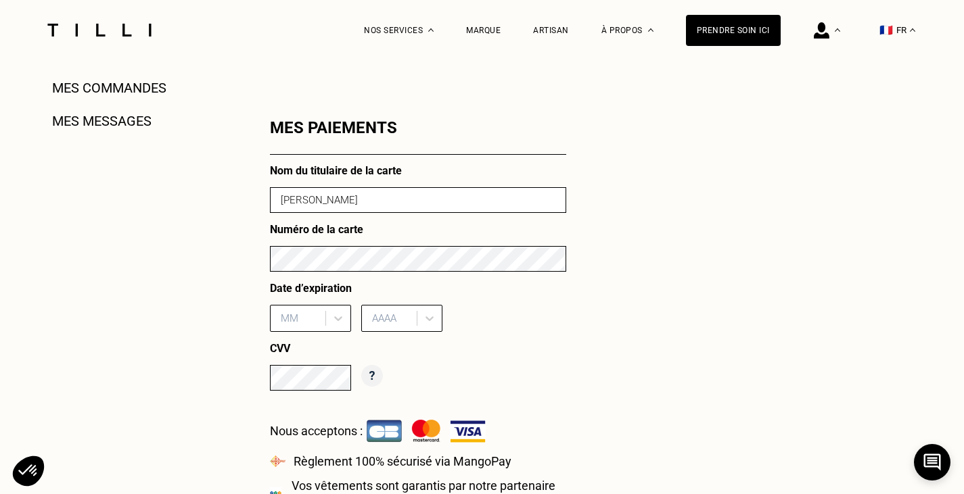
click at [290, 321] on div "MM" at bounding box center [310, 318] width 81 height 27
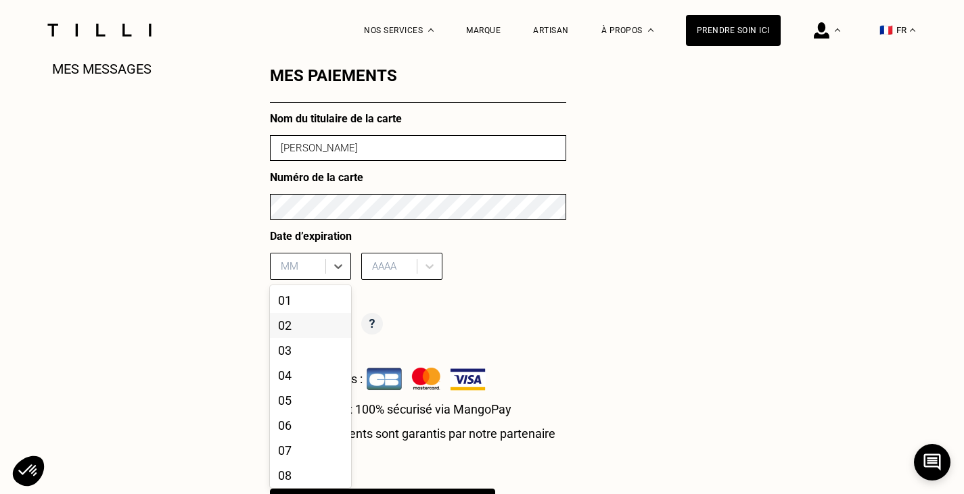
scroll to position [107, 0]
click at [293, 426] on div "10" at bounding box center [310, 423] width 81 height 25
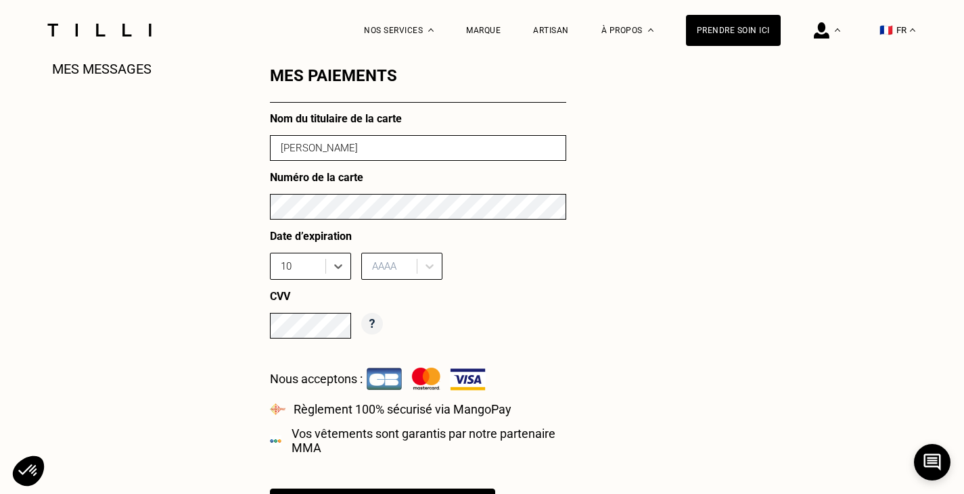
click at [407, 254] on div "AAAA" at bounding box center [401, 266] width 81 height 27
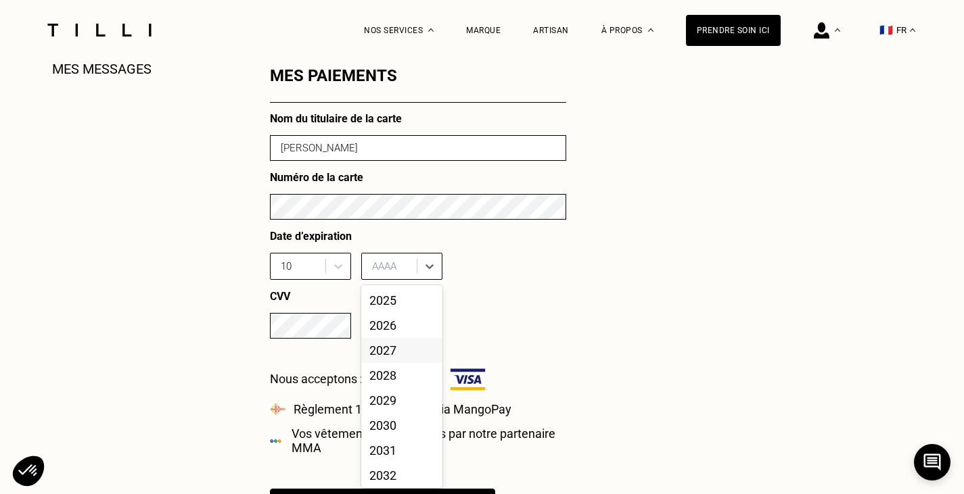
click at [403, 354] on div "2027" at bounding box center [401, 350] width 81 height 25
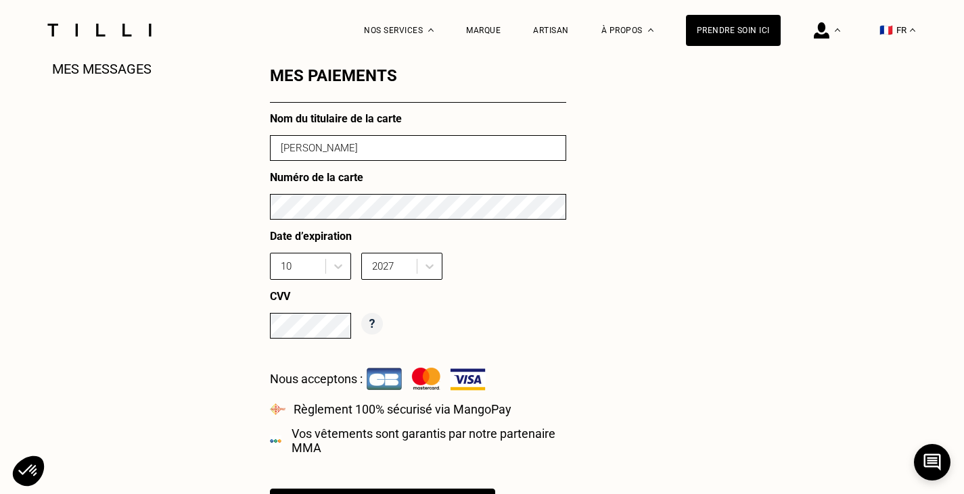
click at [257, 388] on div "Mon compte Récapitulatif Mes informations Mes adresses et paiements Mes command…" at bounding box center [482, 244] width 974 height 804
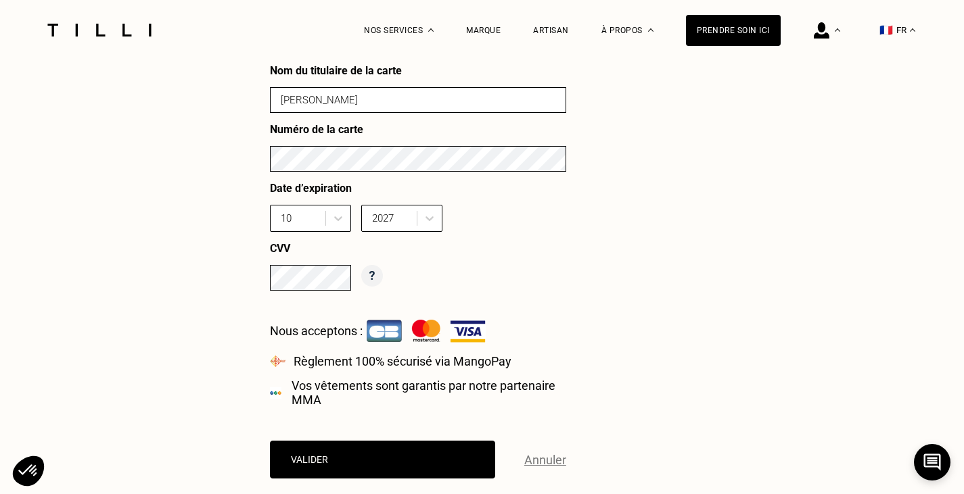
scroll to position [593, 0]
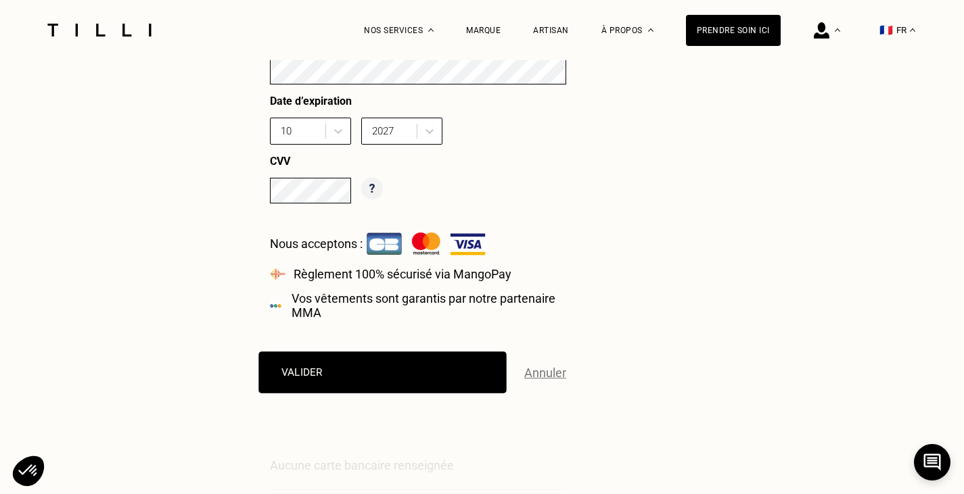
click at [362, 375] on button "Valider" at bounding box center [382, 373] width 248 height 42
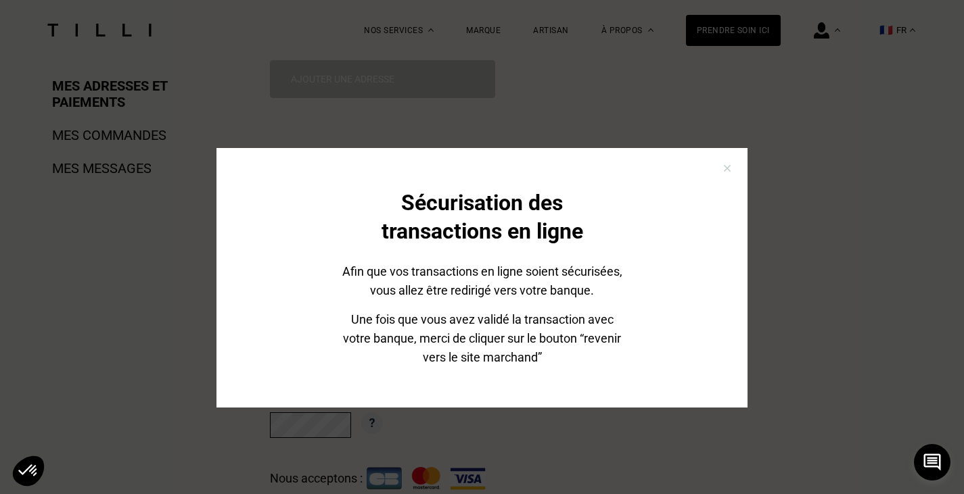
scroll to position [323, 0]
